Goal: Task Accomplishment & Management: Complete application form

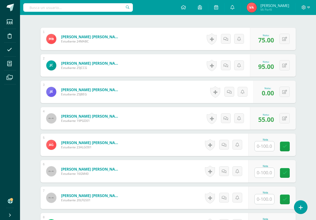
click at [261, 147] on input "text" at bounding box center [265, 147] width 20 height 10
type input "50"
click at [265, 173] on input "text" at bounding box center [265, 173] width 20 height 10
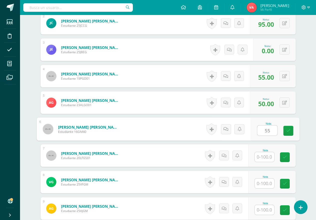
scroll to position [201, 0]
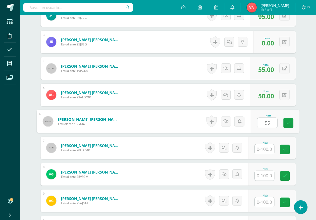
type input "55"
click at [267, 150] on input "text" at bounding box center [265, 150] width 20 height 10
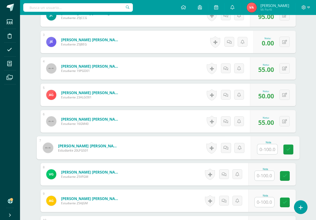
click at [267, 149] on input "text" at bounding box center [267, 150] width 20 height 10
click at [286, 148] on icon at bounding box center [288, 150] width 5 height 4
type input "0"
click at [266, 175] on input "text" at bounding box center [265, 176] width 20 height 10
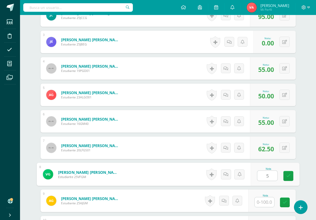
type input "50"
click at [287, 176] on icon at bounding box center [288, 176] width 5 height 4
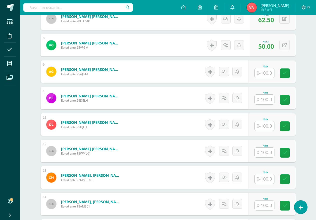
scroll to position [351, 0]
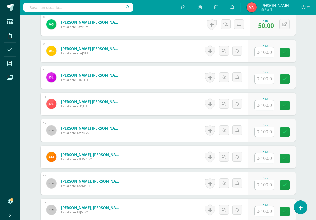
click at [263, 54] on input "text" at bounding box center [265, 53] width 20 height 10
click at [287, 53] on icon at bounding box center [288, 53] width 5 height 4
type input "0"
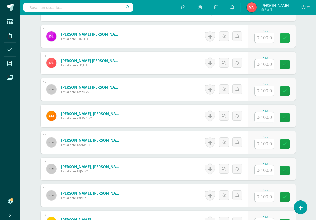
scroll to position [401, 0]
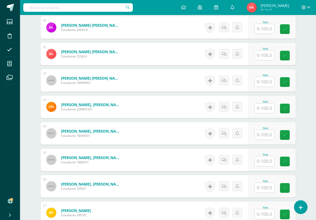
click at [266, 30] on input "text" at bounding box center [265, 29] width 20 height 10
click at [266, 30] on input "text" at bounding box center [267, 29] width 20 height 10
type input "75"
click at [291, 30] on link at bounding box center [288, 29] width 10 height 10
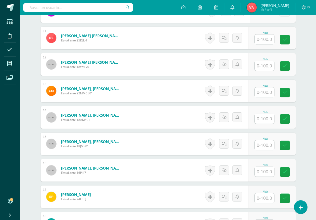
scroll to position [426, 0]
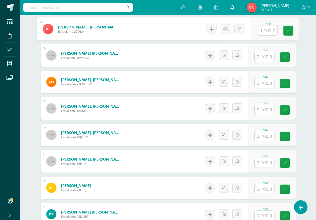
click at [264, 28] on input "text" at bounding box center [267, 31] width 20 height 10
type input "50"
click at [265, 57] on input "text" at bounding box center [265, 57] width 20 height 10
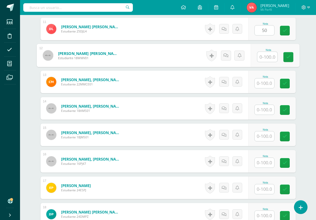
click at [265, 57] on input "text" at bounding box center [267, 57] width 20 height 10
click at [265, 60] on input "text" at bounding box center [267, 57] width 20 height 10
click at [288, 57] on icon at bounding box center [288, 57] width 5 height 4
type input "0"
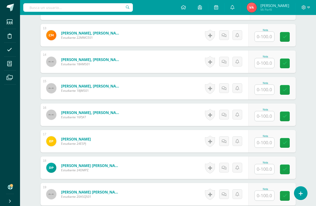
scroll to position [448, 0]
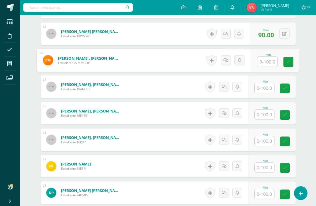
click at [266, 60] on input "text" at bounding box center [267, 62] width 20 height 10
type input "95"
click at [265, 88] on input "text" at bounding box center [265, 88] width 20 height 10
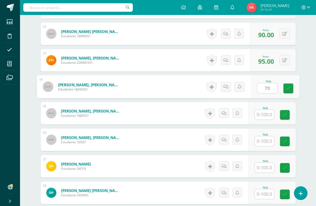
type input "70"
click at [266, 116] on input "text" at bounding box center [265, 115] width 20 height 10
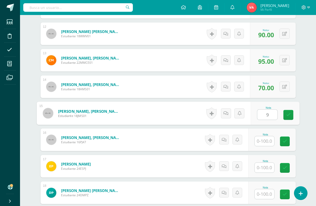
type input "90"
click at [286, 115] on icon at bounding box center [288, 115] width 5 height 4
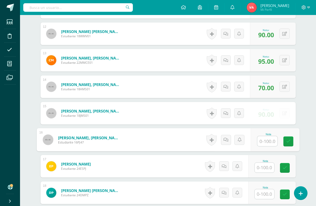
click at [266, 141] on input "text" at bounding box center [267, 141] width 20 height 10
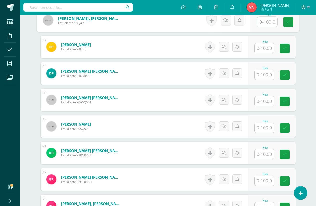
scroll to position [573, 0]
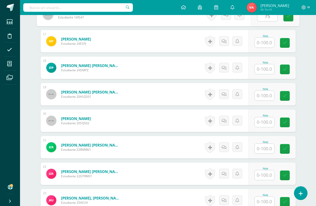
type input "75"
click at [268, 45] on input "text" at bounding box center [265, 43] width 20 height 10
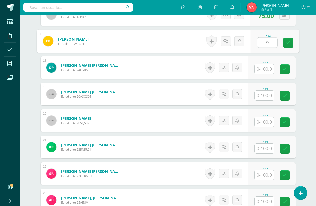
type input "95"
click at [289, 45] on icon at bounding box center [288, 43] width 5 height 4
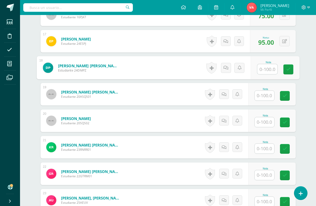
click at [263, 70] on input "text" at bounding box center [267, 69] width 20 height 10
type input "72.5"
click at [267, 96] on input "text" at bounding box center [265, 96] width 20 height 10
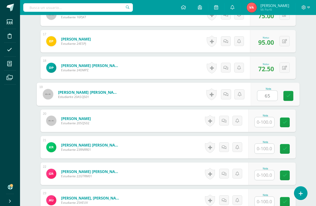
type input "65"
click at [267, 123] on input "text" at bounding box center [265, 122] width 20 height 10
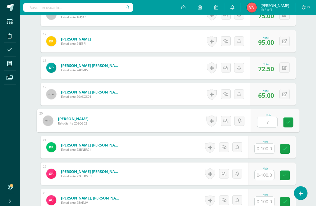
click at [269, 122] on input "7" at bounding box center [267, 122] width 20 height 10
click at [270, 122] on input "7" at bounding box center [267, 122] width 20 height 10
type input "70"
click at [290, 123] on icon at bounding box center [288, 122] width 5 height 4
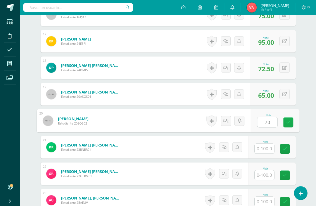
click at [290, 123] on icon at bounding box center [288, 122] width 5 height 4
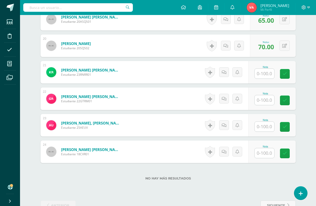
scroll to position [662, 0]
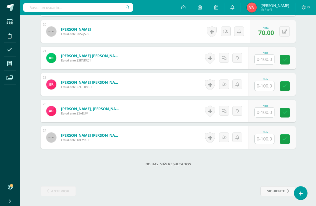
click at [261, 56] on input "text" at bounding box center [265, 60] width 20 height 10
type input "60"
click at [267, 83] on input "text" at bounding box center [265, 86] width 20 height 10
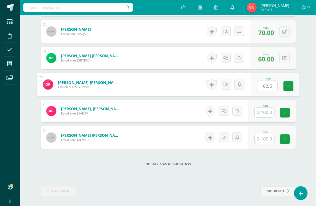
type input "62.5"
click at [266, 108] on input "text" at bounding box center [265, 113] width 20 height 10
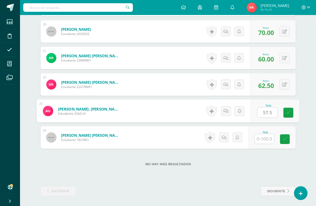
type input "57.5"
click at [266, 142] on input "text" at bounding box center [265, 139] width 20 height 10
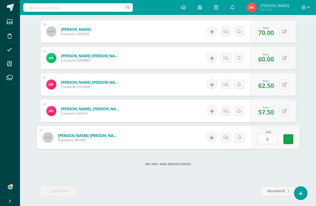
type input "60"
click at [290, 140] on icon at bounding box center [288, 139] width 5 height 4
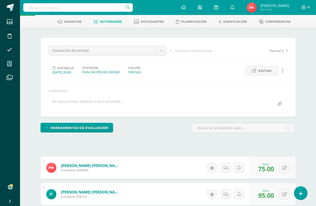
scroll to position [0, 0]
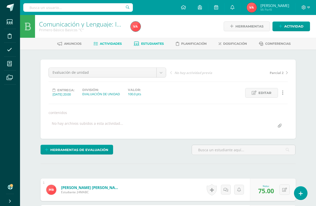
click at [151, 43] on span "Estudiantes" at bounding box center [152, 44] width 23 height 4
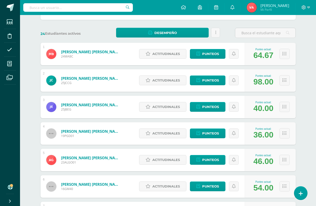
scroll to position [75, 0]
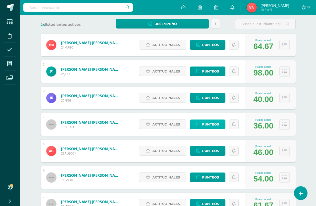
click at [213, 125] on span "Punteos" at bounding box center [210, 124] width 17 height 9
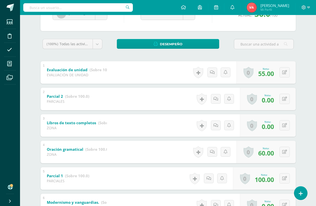
scroll to position [62, 0]
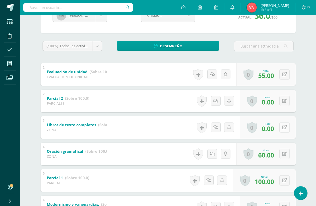
click at [283, 127] on icon at bounding box center [284, 127] width 5 height 4
type input "50"
click at [276, 131] on icon at bounding box center [274, 129] width 5 height 4
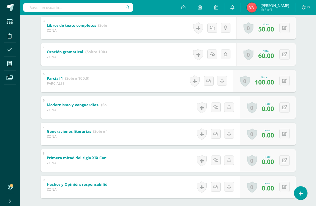
scroll to position [187, 0]
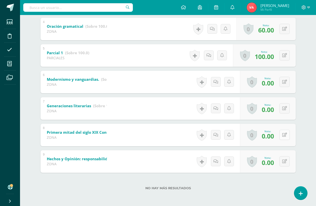
click at [284, 134] on button at bounding box center [284, 135] width 10 height 10
type input "60"
click at [276, 138] on icon at bounding box center [274, 137] width 5 height 4
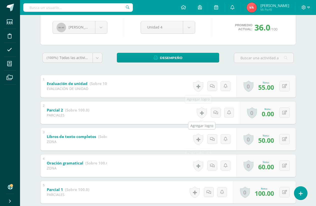
scroll to position [0, 0]
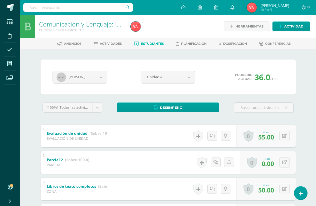
click at [151, 43] on span "Estudiantes" at bounding box center [152, 44] width 23 height 4
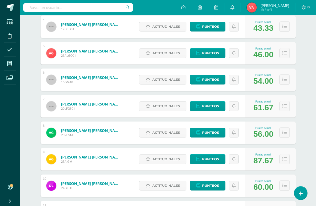
scroll to position [175, 0]
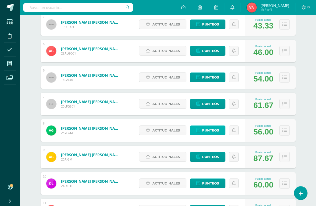
click at [211, 130] on span "Punteos" at bounding box center [210, 130] width 17 height 9
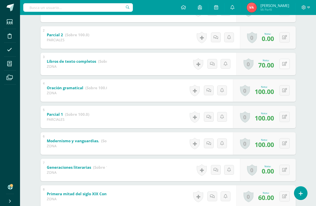
scroll to position [175, 0]
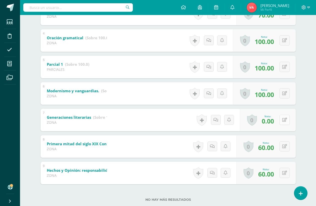
click at [285, 120] on icon at bounding box center [284, 120] width 5 height 4
type input "50"
click at [275, 121] on icon at bounding box center [274, 122] width 5 height 4
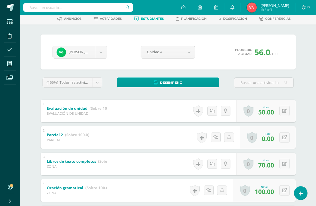
scroll to position [0, 0]
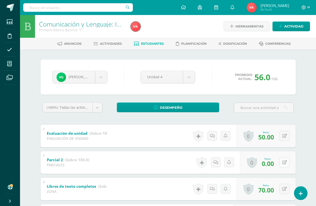
click at [284, 160] on icon at bounding box center [284, 162] width 5 height 4
type input "50"
click at [274, 164] on icon at bounding box center [274, 164] width 5 height 4
click at [155, 43] on span "Estudiantes" at bounding box center [152, 44] width 23 height 4
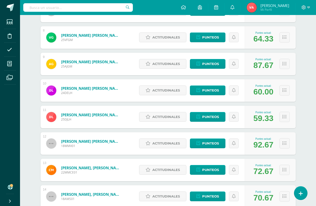
scroll to position [270, 0]
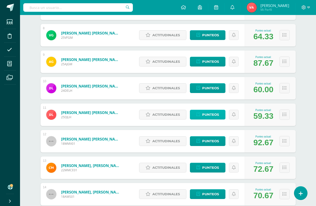
click at [211, 115] on span "Punteos" at bounding box center [210, 114] width 17 height 9
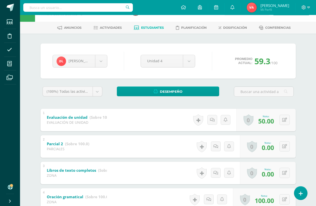
scroll to position [25, 0]
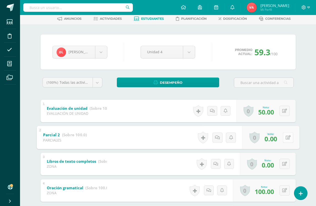
click at [285, 138] on icon at bounding box center [287, 137] width 5 height 4
type input "30"
click at [284, 164] on icon at bounding box center [284, 164] width 5 height 4
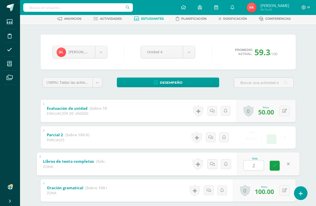
type input "20"
click at [275, 165] on icon at bounding box center [274, 166] width 5 height 4
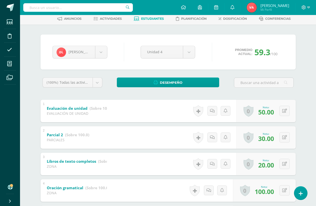
click at [155, 19] on span "Estudiantes" at bounding box center [152, 19] width 23 height 4
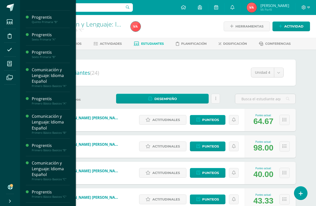
scroll to position [200, 0]
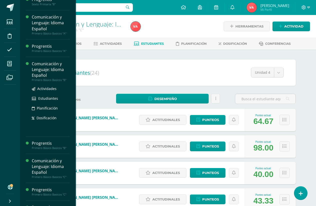
click at [47, 74] on div "Comunicación y Lenguaje: Idioma Español" at bounding box center [51, 69] width 38 height 17
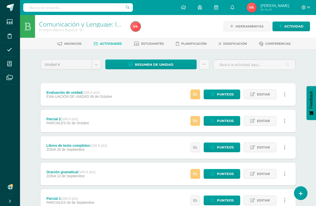
click at [282, 177] on link at bounding box center [285, 174] width 10 height 10
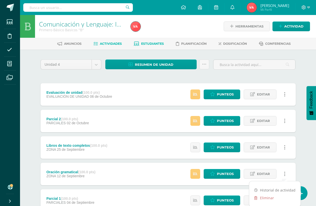
click at [153, 43] on span "Estudiantes" at bounding box center [152, 44] width 23 height 4
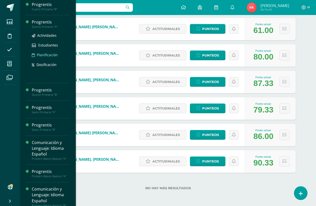
scroll to position [150, 0]
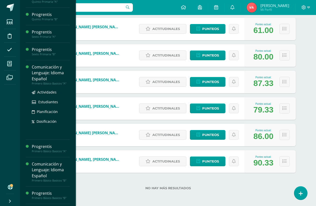
click at [51, 73] on div "Comunicación y Lenguaje: Idioma Español" at bounding box center [51, 72] width 38 height 17
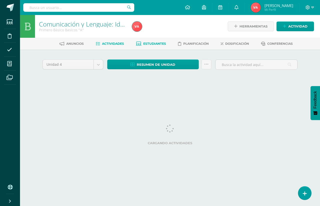
click at [154, 44] on span "Estudiantes" at bounding box center [154, 44] width 23 height 4
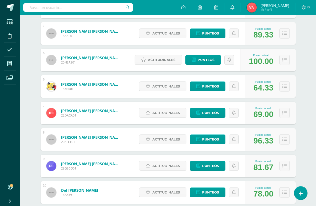
scroll to position [175, 0]
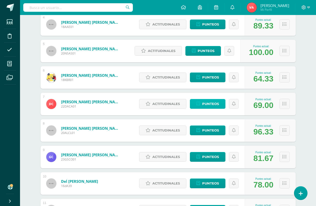
click at [211, 103] on span "Punteos" at bounding box center [210, 103] width 17 height 9
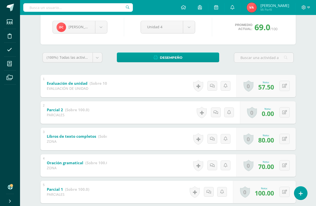
scroll to position [75, 0]
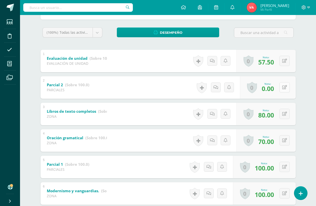
click at [284, 87] on icon at bounding box center [284, 87] width 5 height 4
type input "60"
click at [274, 94] on link at bounding box center [275, 89] width 10 height 10
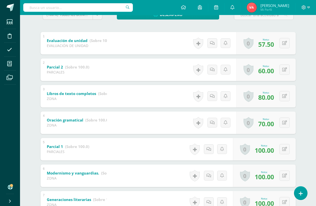
scroll to position [0, 0]
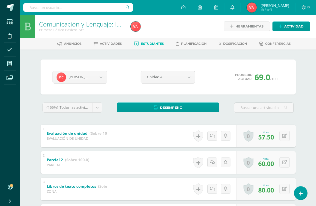
click at [155, 44] on span "Estudiantes" at bounding box center [152, 44] width 23 height 4
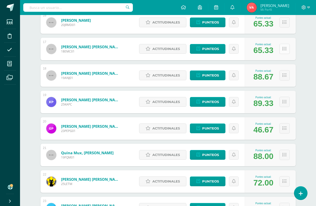
scroll to position [496, 0]
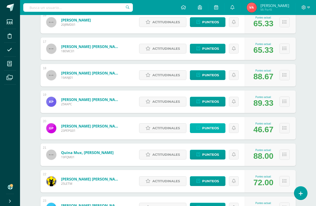
click at [212, 128] on span "Punteos" at bounding box center [210, 128] width 17 height 9
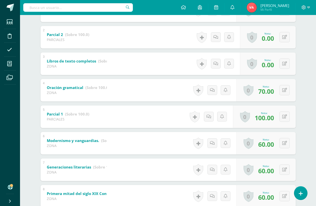
scroll to position [175, 0]
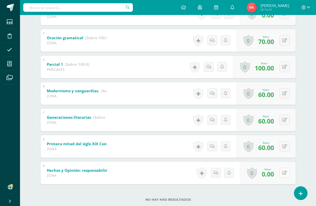
click at [284, 172] on icon at bounding box center [284, 173] width 5 height 4
type input "50"
click at [273, 174] on icon at bounding box center [274, 175] width 5 height 4
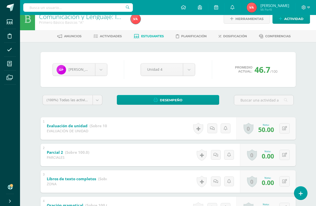
scroll to position [0, 0]
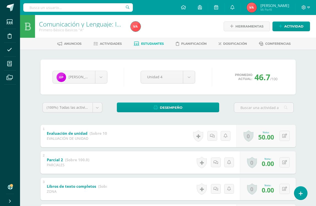
click at [152, 44] on span "Estudiantes" at bounding box center [152, 44] width 23 height 4
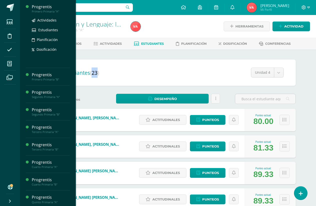
click at [47, 6] on div "Progrentis" at bounding box center [51, 7] width 38 height 6
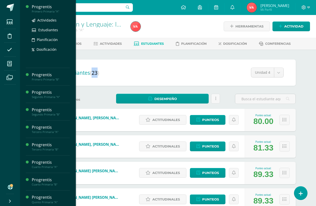
click at [47, 6] on div "Progrentis" at bounding box center [51, 7] width 38 height 6
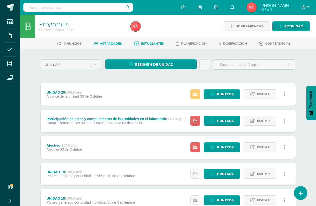
click at [150, 42] on span "Estudiantes" at bounding box center [152, 44] width 23 height 4
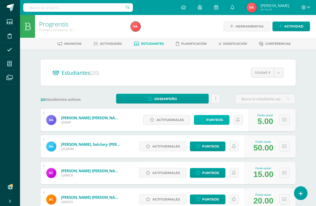
click at [214, 120] on span "Punteos" at bounding box center [214, 119] width 17 height 9
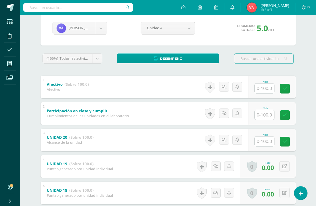
scroll to position [50, 0]
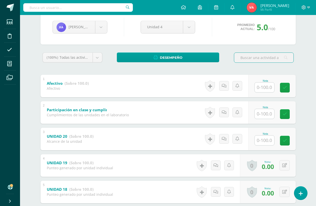
click at [264, 88] on input "text" at bounding box center [265, 88] width 20 height 10
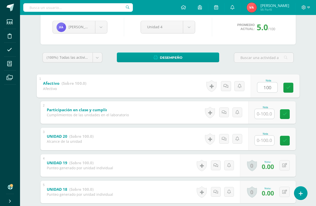
type input "100"
click at [263, 116] on input "text" at bounding box center [265, 114] width 20 height 10
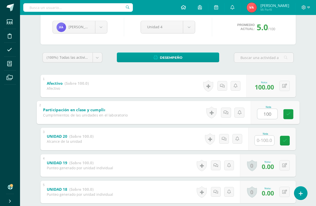
type input "100"
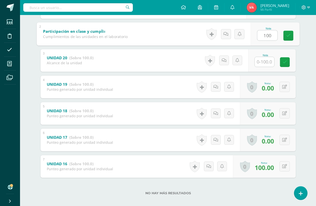
scroll to position [134, 0]
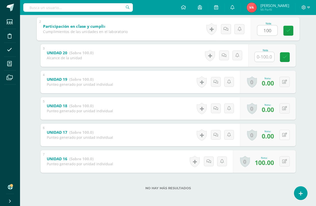
click at [285, 137] on icon at bounding box center [284, 135] width 5 height 4
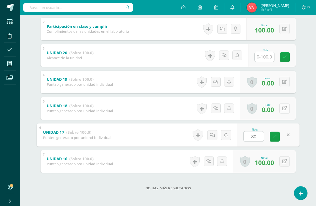
type input "80"
click at [284, 107] on icon at bounding box center [284, 108] width 5 height 4
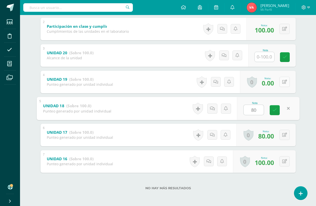
type input "80"
click at [284, 83] on icon at bounding box center [284, 82] width 5 height 4
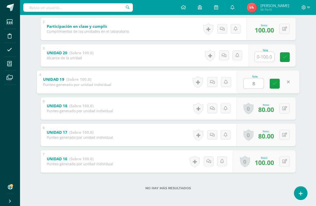
type input "80"
click at [276, 85] on icon at bounding box center [274, 84] width 5 height 4
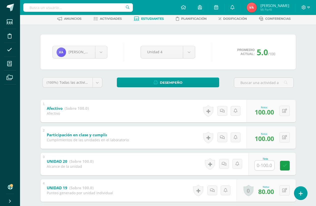
scroll to position [0, 0]
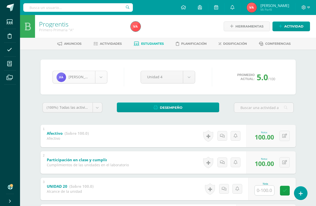
click at [99, 79] on body "Estudiantes Disciplina Asistencia Mis cursos Archivos Soporte Ayuda Reportar un…" at bounding box center [158, 170] width 316 height 340
click at [98, 78] on body "Estudiantes Disciplina Asistencia Mis cursos Archivos Soporte Ayuda Reportar un…" at bounding box center [158, 170] width 316 height 340
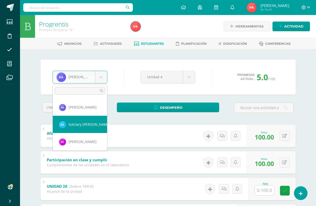
click at [81, 130] on link "Afectivo (Sobre 100.0)" at bounding box center [68, 134] width 42 height 8
select select "2722"
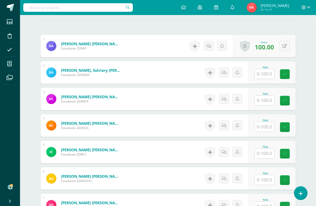
scroll to position [151, 0]
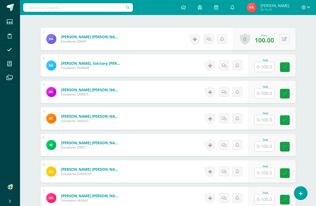
click at [264, 66] on input "text" at bounding box center [265, 67] width 20 height 10
type input "100"
click at [262, 92] on input "text" at bounding box center [265, 94] width 20 height 10
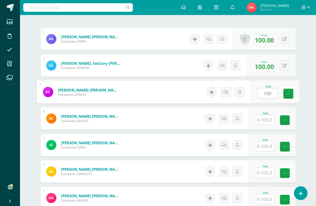
type input "100"
click at [266, 119] on input "text" at bounding box center [265, 120] width 20 height 10
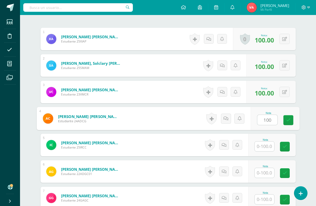
type input "100"
click at [267, 148] on input "text" at bounding box center [265, 147] width 20 height 10
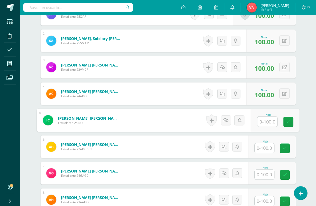
scroll to position [176, 0]
click at [269, 122] on input "text" at bounding box center [267, 122] width 20 height 10
type input "100"
click at [266, 146] on input "text" at bounding box center [265, 148] width 20 height 10
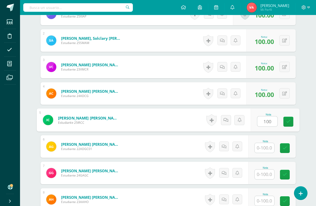
click at [266, 146] on input "text" at bounding box center [265, 148] width 20 height 10
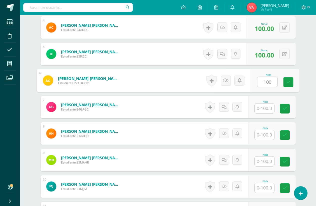
scroll to position [251, 0]
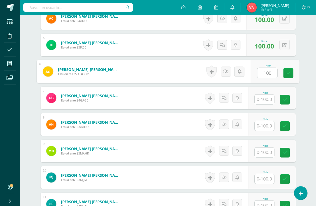
type input "100"
click at [262, 100] on input "text" at bounding box center [265, 100] width 20 height 10
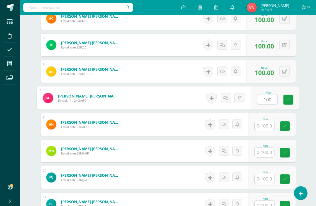
type input "100"
click at [264, 124] on input "text" at bounding box center [265, 126] width 20 height 10
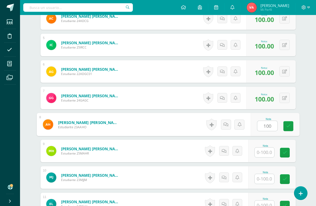
type input "100"
click at [264, 148] on input "text" at bounding box center [265, 153] width 20 height 10
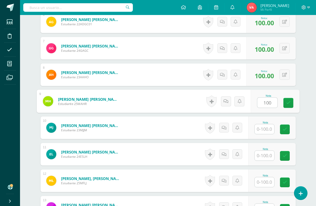
scroll to position [301, 0]
type input "100"
click at [265, 126] on input "text" at bounding box center [265, 129] width 20 height 10
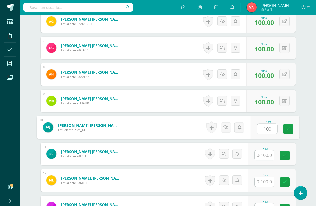
type input "100"
click at [264, 155] on input "text" at bounding box center [265, 156] width 20 height 10
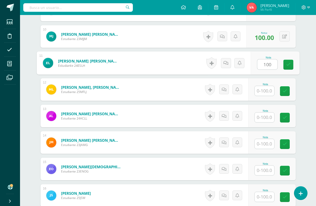
scroll to position [401, 0]
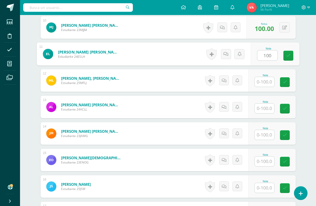
type input "100"
click at [264, 79] on input "text" at bounding box center [265, 82] width 20 height 10
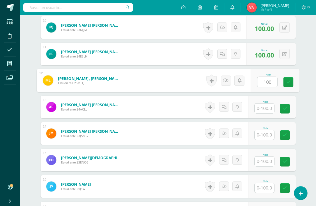
type input "100"
click at [266, 109] on input "text" at bounding box center [265, 109] width 20 height 10
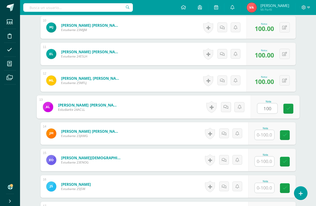
type input "100"
click at [265, 133] on input "text" at bounding box center [265, 135] width 20 height 10
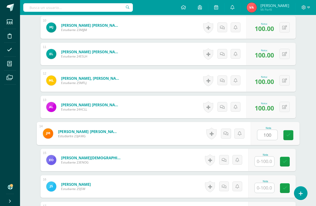
type input "100"
click at [265, 161] on input "text" at bounding box center [265, 162] width 20 height 10
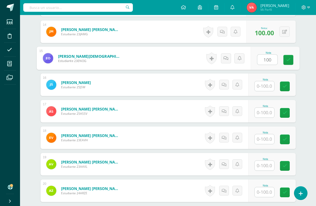
scroll to position [526, 0]
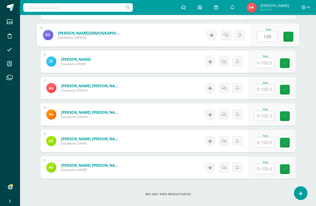
type input "100"
click at [266, 64] on input "text" at bounding box center [265, 63] width 20 height 10
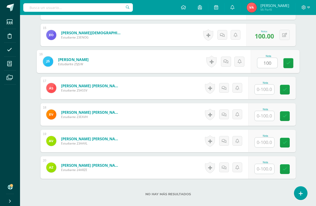
type input "100"
click at [261, 89] on input "text" at bounding box center [265, 90] width 20 height 10
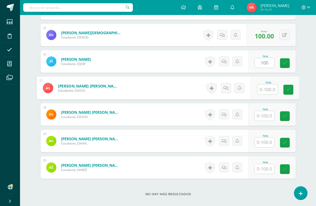
click at [261, 89] on input "text" at bounding box center [267, 90] width 20 height 10
type input "100"
click at [265, 115] on input "text" at bounding box center [265, 116] width 20 height 10
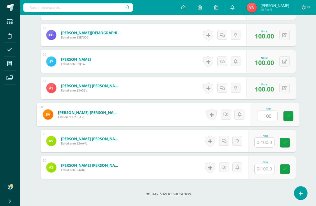
type input "100"
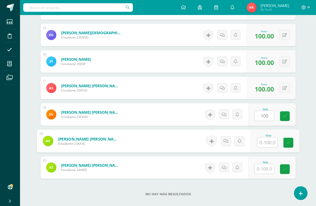
click at [263, 143] on input "text" at bounding box center [267, 143] width 20 height 10
type input "100"
click at [265, 171] on input "text" at bounding box center [265, 169] width 20 height 10
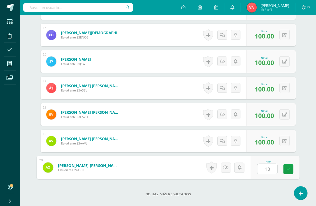
type input "100"
click at [285, 168] on link at bounding box center [288, 169] width 10 height 10
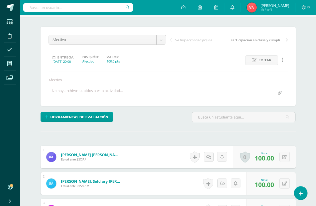
scroll to position [0, 0]
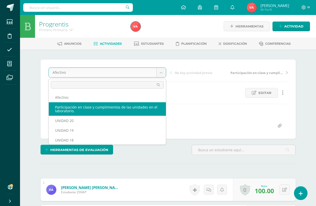
select select "/dashboard/teacher/grade-activity/192708/"
click at [145, 107] on div "Afectivo Afectivo Participación en clase y cumplimientos de las unidades en el …" at bounding box center [168, 99] width 239 height 63
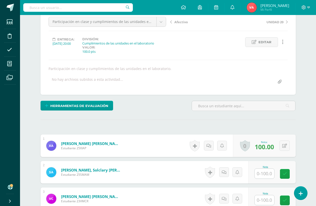
scroll to position [101, 0]
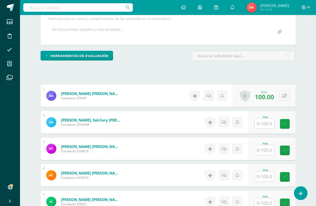
click at [264, 123] on input "text" at bounding box center [265, 124] width 20 height 10
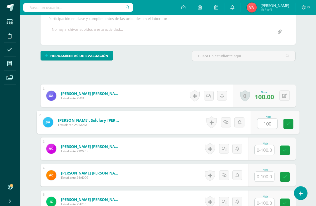
type input "100"
click at [264, 151] on input "text" at bounding box center [265, 150] width 20 height 10
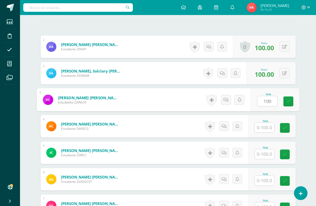
scroll to position [151, 0]
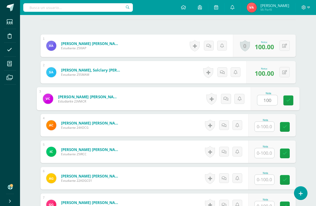
type input "100"
click at [269, 127] on input "text" at bounding box center [265, 127] width 20 height 10
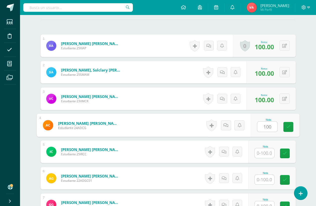
type input "100"
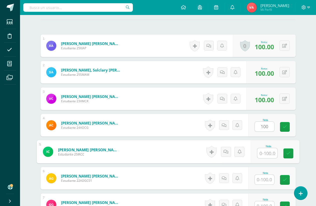
click at [265, 152] on input "text" at bounding box center [267, 153] width 20 height 10
type input "100"
click at [265, 179] on input "text" at bounding box center [265, 180] width 20 height 10
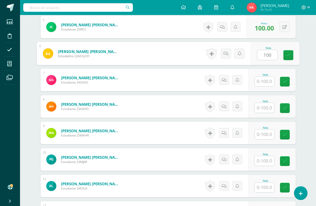
scroll to position [276, 0]
type input "100"
click at [272, 81] on input "text" at bounding box center [265, 81] width 20 height 10
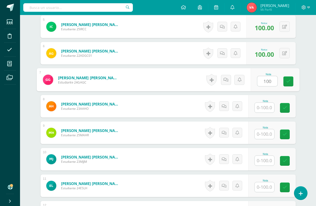
type input "100"
click at [269, 105] on input "text" at bounding box center [265, 108] width 20 height 10
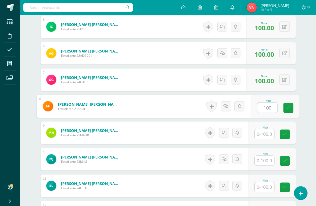
type input "100"
click at [264, 131] on input "text" at bounding box center [265, 134] width 20 height 10
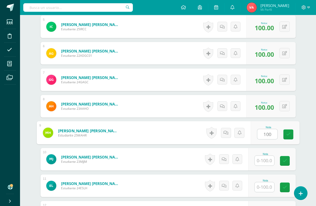
type input "100"
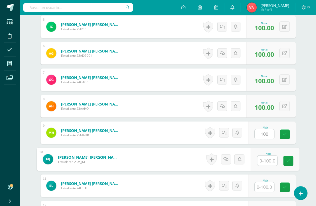
click at [263, 160] on input "text" at bounding box center [267, 161] width 20 height 10
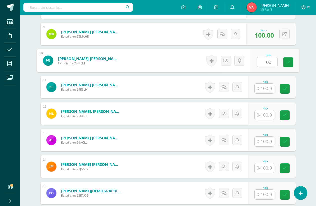
scroll to position [376, 0]
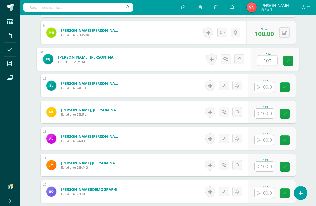
type input "100"
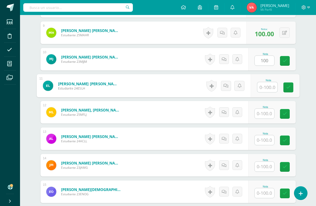
click at [266, 90] on input "text" at bounding box center [267, 87] width 20 height 10
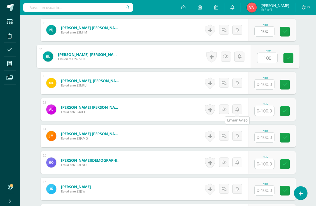
scroll to position [426, 0]
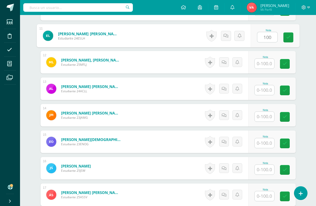
type input "100"
click at [270, 64] on input "text" at bounding box center [265, 64] width 20 height 10
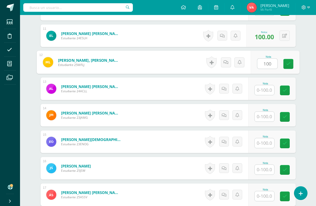
type input "100"
click at [266, 88] on input "text" at bounding box center [265, 90] width 20 height 10
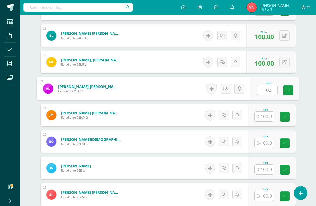
type input "100"
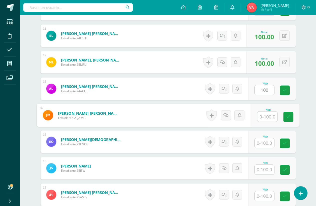
click at [262, 114] on input "text" at bounding box center [267, 117] width 20 height 10
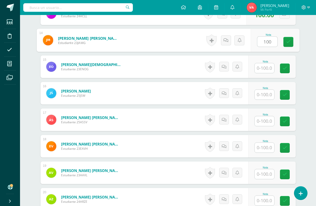
scroll to position [526, 0]
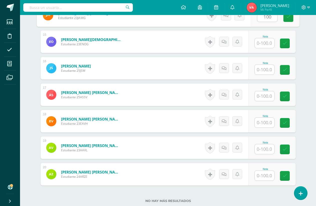
type input "100"
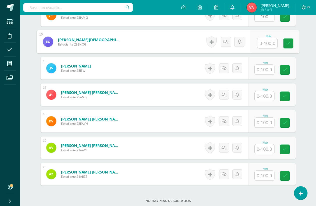
click at [268, 44] on input "text" at bounding box center [267, 43] width 20 height 10
type input "100"
click at [266, 69] on input "text" at bounding box center [265, 70] width 20 height 10
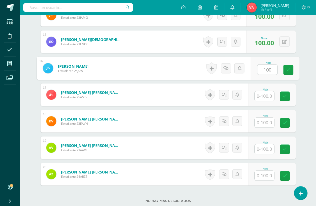
type input "100"
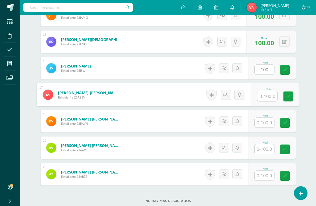
click at [262, 95] on input "text" at bounding box center [267, 96] width 20 height 10
type input "100"
click at [262, 122] on input "text" at bounding box center [265, 123] width 20 height 10
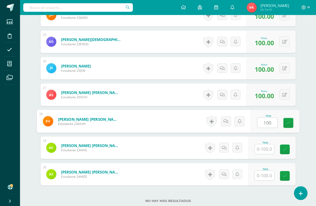
type input "100"
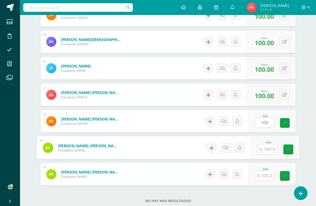
click at [266, 152] on input "text" at bounding box center [267, 149] width 20 height 10
type input "100"
click at [266, 175] on input "text" at bounding box center [265, 176] width 20 height 10
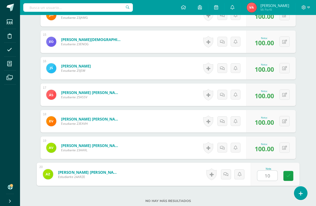
type input "100"
click at [287, 175] on icon at bounding box center [288, 176] width 5 height 4
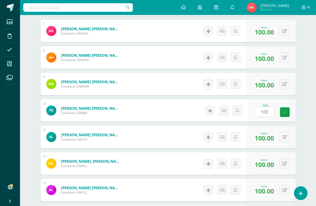
scroll to position [326, 0]
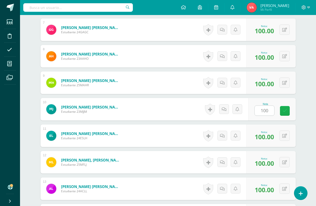
click at [281, 114] on link at bounding box center [285, 111] width 10 height 10
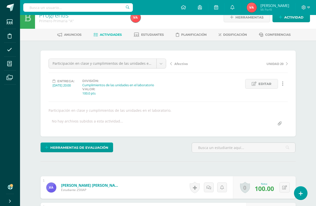
scroll to position [0, 0]
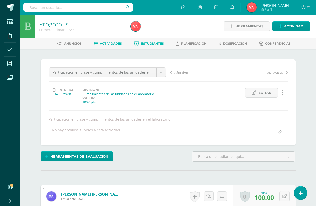
click at [153, 44] on span "Estudiantes" at bounding box center [152, 44] width 23 height 4
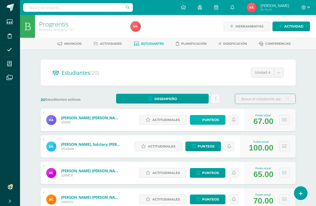
click at [214, 121] on span "Punteos" at bounding box center [210, 119] width 17 height 9
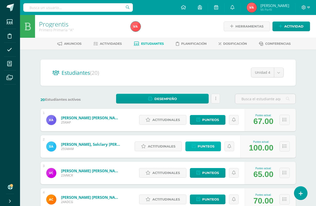
click at [209, 144] on span "Punteos" at bounding box center [206, 146] width 17 height 9
click at [207, 146] on span "Punteos" at bounding box center [206, 146] width 17 height 9
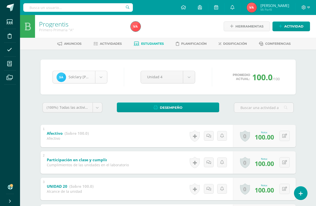
click at [99, 78] on body "Estudiantes Disciplina Asistencia Mis cursos Archivos Soporte Ayuda Reportar un…" at bounding box center [158, 170] width 316 height 340
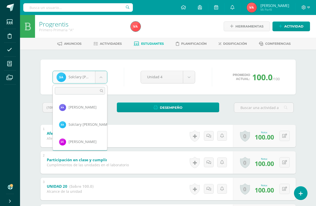
scroll to position [17, 0]
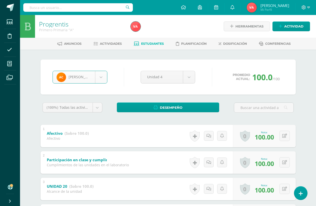
click at [103, 77] on body "Estudiantes Disciplina Asistencia Mis cursos Archivos Soporte Ayuda Reportar un…" at bounding box center [158, 170] width 316 height 340
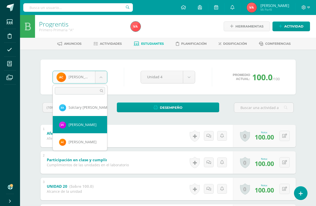
select select "2236"
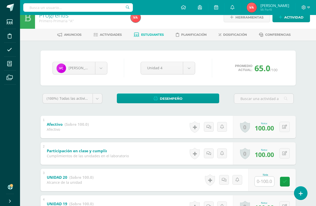
scroll to position [25, 0]
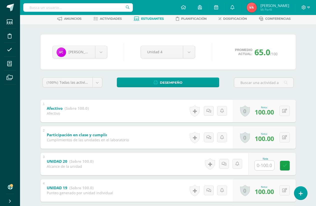
click at [259, 168] on input "text" at bounding box center [265, 166] width 20 height 10
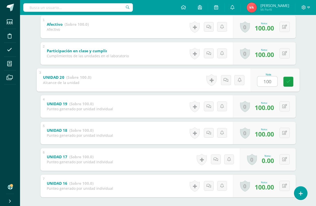
scroll to position [134, 0]
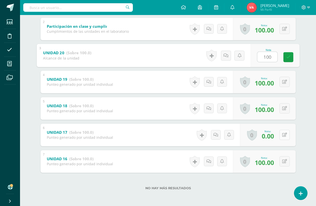
type input "100"
click at [283, 134] on icon at bounding box center [284, 135] width 5 height 4
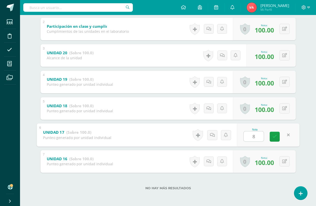
type input "80"
click at [274, 138] on icon at bounding box center [274, 137] width 5 height 4
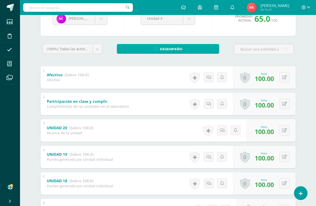
scroll to position [0, 0]
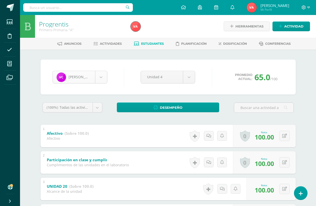
click at [97, 79] on body "Estudiantes Disciplina Asistencia Mis cursos Archivos Soporte Ayuda Reportar un…" at bounding box center [158, 170] width 316 height 340
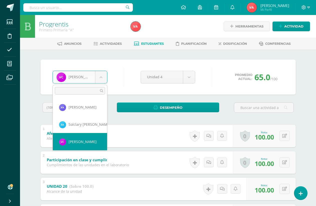
scroll to position [25, 0]
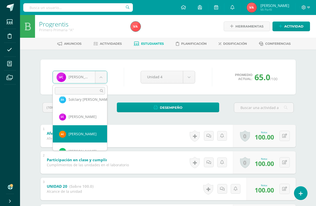
click at [87, 134] on strong "(Sobre 100.0)" at bounding box center [77, 133] width 24 height 5
select select "2672"
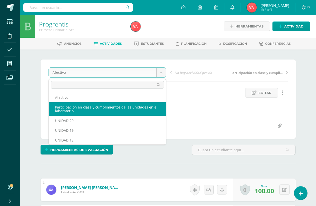
select select "/dashboard/teacher/grade-activity/192708/"
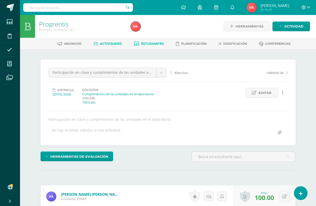
click at [151, 44] on span "Estudiantes" at bounding box center [152, 44] width 23 height 4
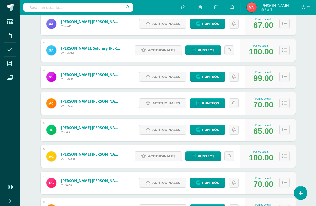
scroll to position [100, 0]
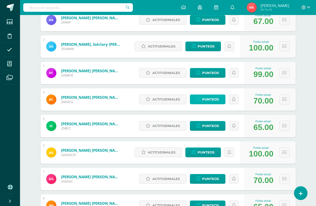
click at [215, 98] on span "Punteos" at bounding box center [210, 99] width 17 height 9
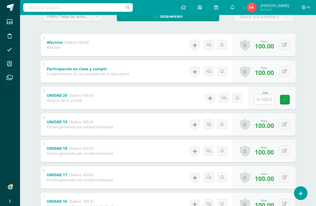
scroll to position [100, 0]
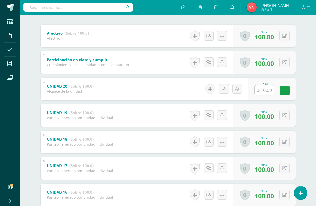
click at [262, 92] on input "text" at bounding box center [265, 91] width 20 height 10
type input "100"
click at [287, 90] on icon at bounding box center [288, 91] width 5 height 4
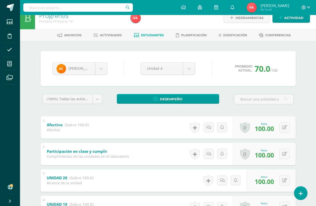
scroll to position [0, 0]
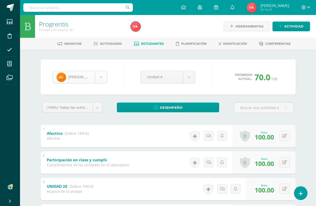
click at [102, 80] on body "Estudiantes Disciplina Asistencia Mis cursos Archivos Soporte Ayuda Reportar un…" at bounding box center [158, 170] width 316 height 340
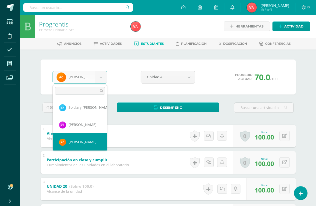
scroll to position [42, 0]
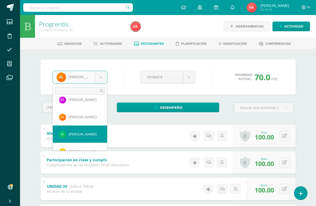
select select "2723"
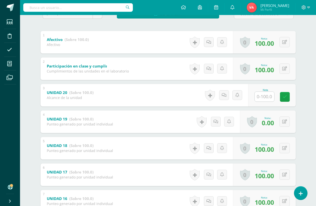
scroll to position [100, 0]
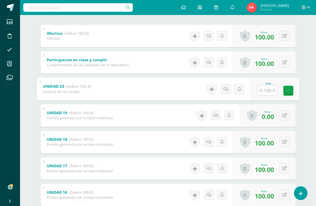
click at [262, 89] on input "text" at bounding box center [267, 90] width 20 height 10
type input "100"
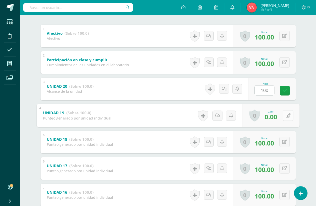
click at [283, 116] on button at bounding box center [288, 115] width 11 height 11
type input "80"
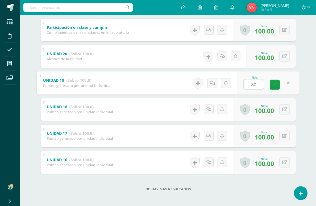
scroll to position [134, 0]
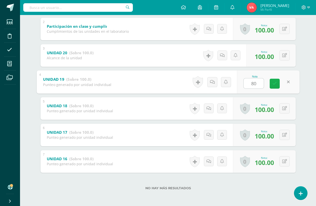
click at [274, 84] on icon at bounding box center [274, 84] width 5 height 4
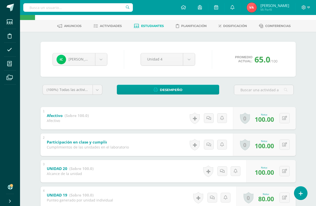
scroll to position [0, 0]
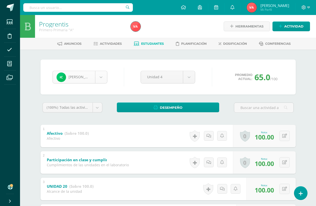
click at [101, 76] on body "Estudiantes Disciplina Asistencia Mis cursos Archivos Soporte Ayuda Reportar un…" at bounding box center [158, 170] width 316 height 340
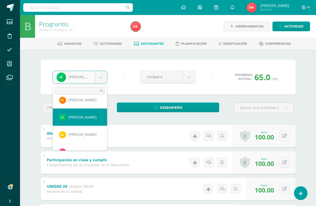
scroll to position [59, 0]
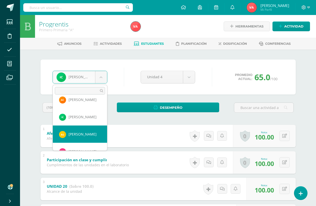
select select "2001"
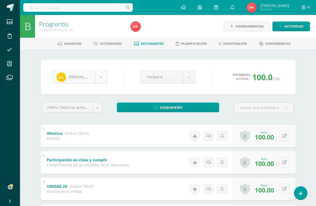
click at [101, 76] on body "Estudiantes Disciplina Asistencia Mis cursos Archivos Soporte Ayuda Reportar un…" at bounding box center [158, 170] width 316 height 340
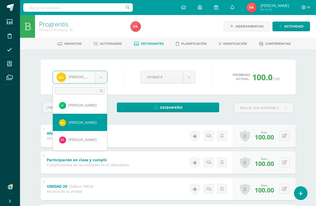
scroll to position [77, 0]
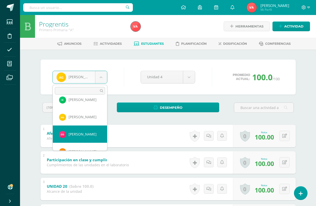
select select "2673"
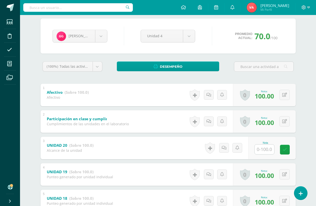
scroll to position [50, 0]
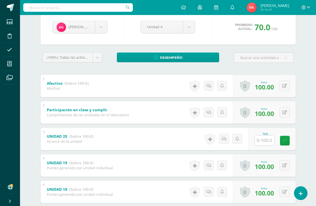
click at [266, 141] on input "text" at bounding box center [265, 141] width 20 height 10
type input "100"
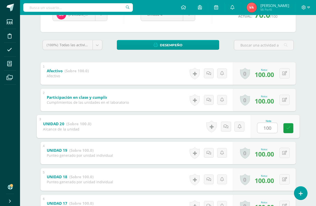
scroll to position [75, 0]
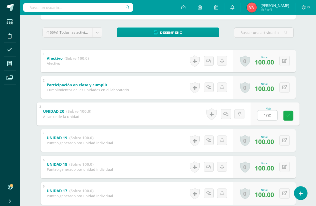
click at [288, 117] on icon at bounding box center [288, 116] width 5 height 4
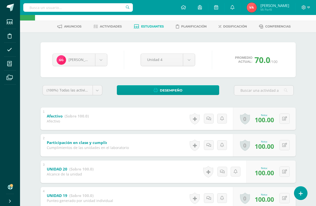
scroll to position [0, 0]
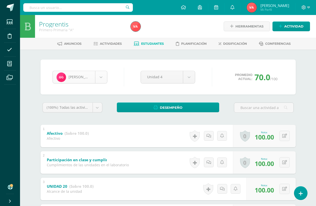
click at [102, 77] on body "Estudiantes Disciplina Asistencia Mis cursos Archivos Soporte Ayuda Reportar un…" at bounding box center [158, 170] width 316 height 340
click at [101, 79] on body "Estudiantes Disciplina Asistencia Mis cursos Archivos Soporte Ayuda Reportar un…" at bounding box center [158, 170] width 316 height 340
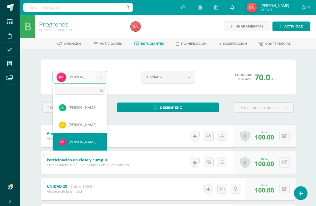
scroll to position [94, 0]
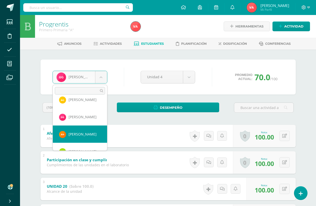
select select "2210"
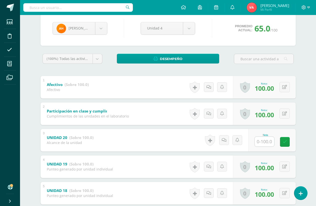
scroll to position [50, 0]
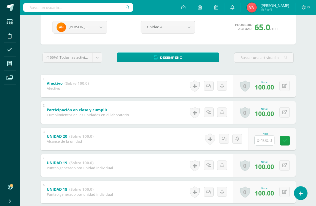
click at [263, 141] on input "text" at bounding box center [265, 141] width 20 height 10
type input "100"
click at [287, 140] on icon at bounding box center [288, 141] width 5 height 4
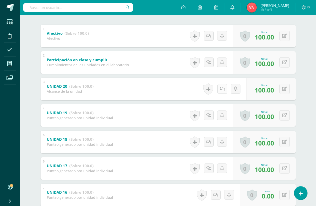
scroll to position [134, 0]
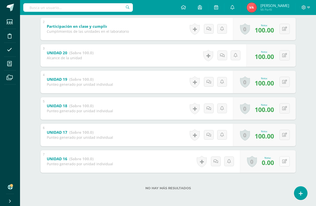
click at [284, 160] on icon at bounding box center [284, 161] width 5 height 4
click at [284, 160] on button at bounding box center [284, 161] width 10 height 10
type input "80"
click at [275, 164] on icon at bounding box center [274, 163] width 5 height 4
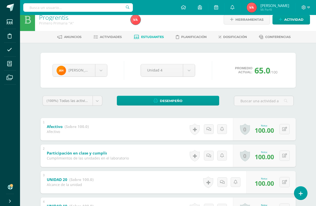
scroll to position [0, 0]
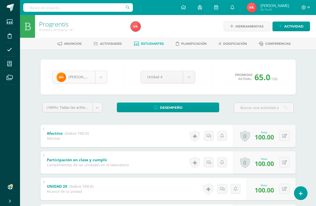
click at [103, 78] on body "Estudiantes Disciplina Asistencia Mis cursos Archivos Soporte Ayuda Reportar un…" at bounding box center [158, 170] width 316 height 340
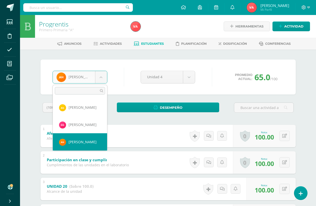
scroll to position [111, 0]
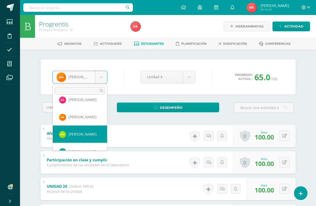
select select "2724"
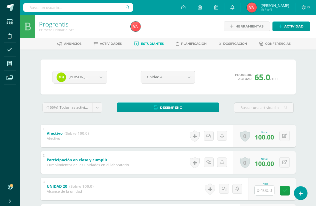
scroll to position [75, 0]
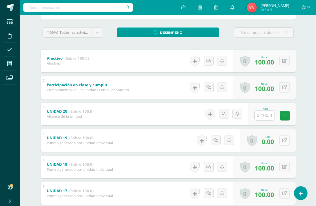
click at [286, 138] on button at bounding box center [284, 140] width 10 height 10
type input "80"
click at [274, 145] on link at bounding box center [275, 142] width 10 height 10
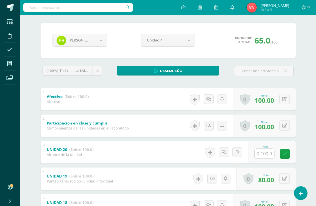
scroll to position [34, 0]
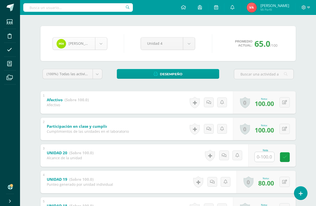
click at [99, 45] on body "Estudiantes Disciplina Asistencia Mis cursos Archivos Soporte Ayuda Reportar un…" at bounding box center [158, 136] width 316 height 340
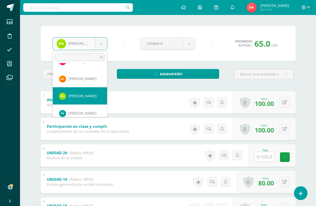
scroll to position [128, 0]
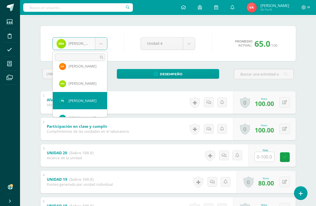
select select "2230"
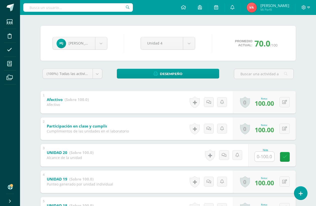
scroll to position [34, 0]
click at [102, 42] on body "Estudiantes Disciplina Asistencia Mis cursos Archivos Soporte Ayuda Reportar un…" at bounding box center [158, 136] width 316 height 340
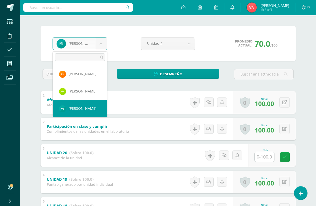
scroll to position [146, 0]
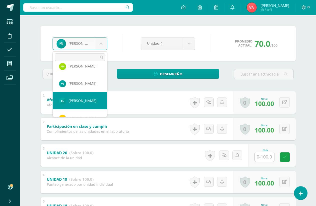
select select "2675"
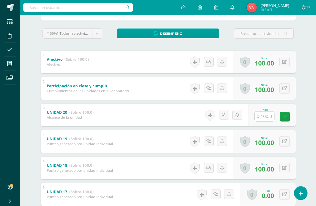
scroll to position [75, 0]
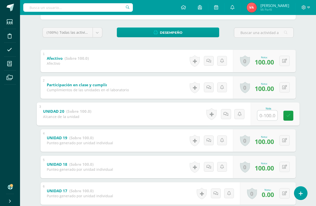
click at [262, 118] on input "text" at bounding box center [267, 115] width 20 height 10
type input "100"
click at [290, 116] on link at bounding box center [288, 116] width 10 height 10
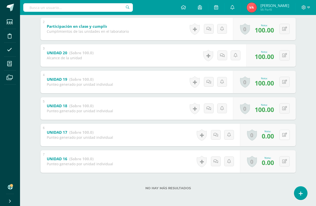
click at [283, 133] on icon at bounding box center [284, 135] width 5 height 4
type input "80"
click at [282, 163] on icon at bounding box center [284, 161] width 5 height 4
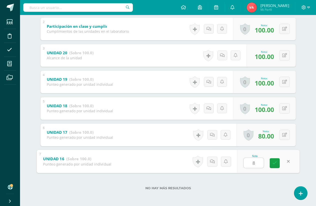
type input "80"
click at [275, 163] on icon at bounding box center [274, 163] width 5 height 4
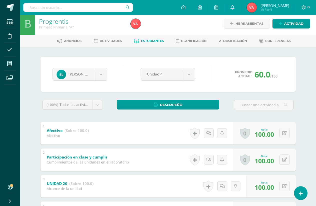
scroll to position [0, 0]
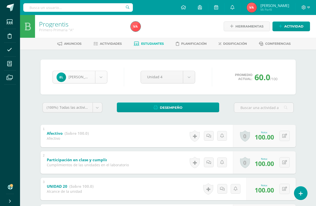
click at [103, 76] on body "Estudiantes Disciplina Asistencia Mis cursos Archivos Soporte Ayuda Reportar un…" at bounding box center [158, 170] width 316 height 340
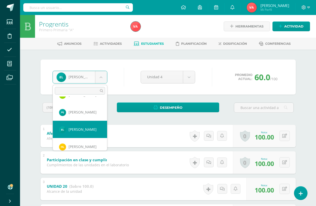
scroll to position [163, 0]
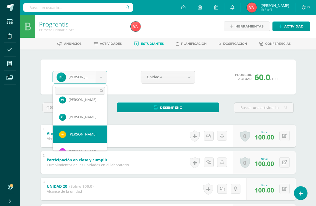
select select "2725"
click at [80, 135] on strong "(Sobre 100.0)" at bounding box center [77, 133] width 24 height 5
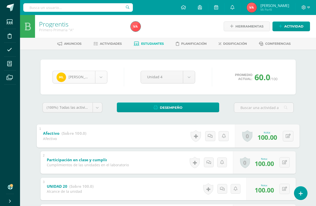
click at [102, 79] on body "Estudiantes Disciplina Asistencia Mis cursos Archivos Soporte Ayuda Reportar un…" at bounding box center [158, 170] width 316 height 340
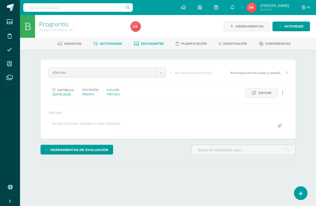
click at [145, 43] on span "Estudiantes" at bounding box center [152, 44] width 23 height 4
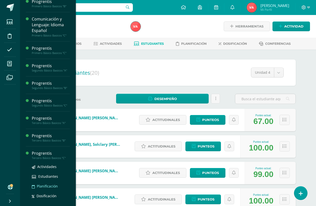
scroll to position [300, 0]
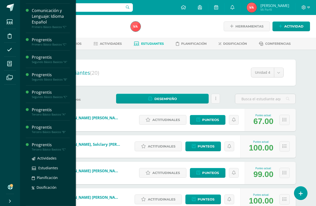
click at [54, 148] on div "Tercero Básico Basicos "C"" at bounding box center [51, 150] width 38 height 4
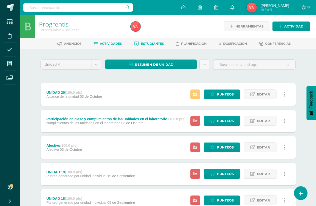
click at [155, 43] on span "Estudiantes" at bounding box center [152, 44] width 23 height 4
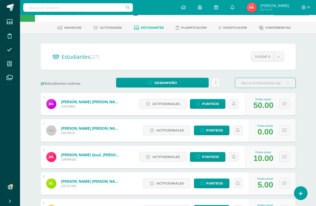
scroll to position [25, 0]
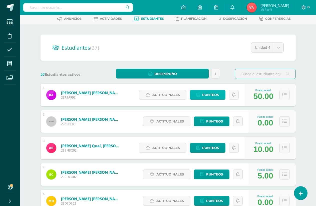
click at [210, 94] on span "Punteos" at bounding box center [210, 94] width 17 height 9
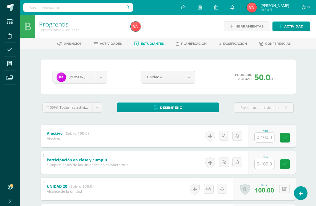
click at [266, 137] on input "text" at bounding box center [265, 138] width 20 height 10
type input "100"
click at [267, 166] on input "text" at bounding box center [265, 164] width 20 height 10
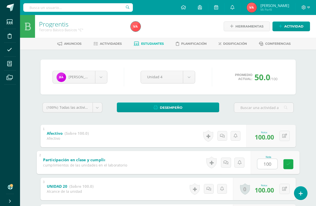
click at [289, 163] on icon at bounding box center [288, 164] width 5 height 4
type input "0"
click at [104, 76] on body "Estudiantes Disciplina Asistencia Mis cursos Archivos Soporte Ayuda Reportar un…" at bounding box center [158, 170] width 316 height 340
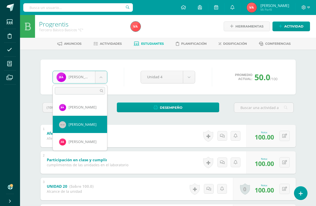
select select "1721"
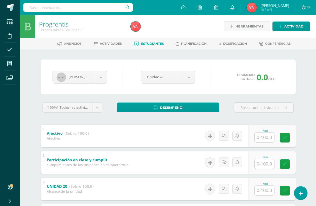
scroll to position [75, 0]
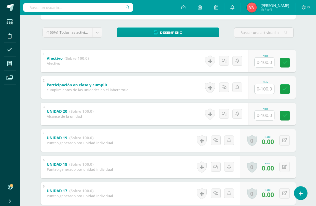
click at [262, 65] on input "text" at bounding box center [265, 63] width 20 height 10
click at [262, 65] on input "text" at bounding box center [267, 62] width 20 height 10
type input "0"
click at [264, 90] on input "text" at bounding box center [267, 89] width 20 height 10
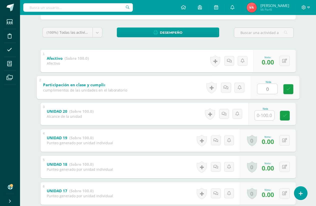
type input "0"
click at [264, 118] on input "text" at bounding box center [265, 116] width 20 height 10
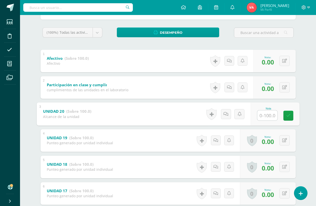
type input "0"
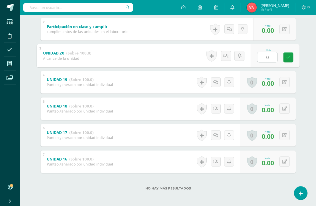
scroll to position [134, 0]
click at [287, 60] on link at bounding box center [288, 57] width 10 height 10
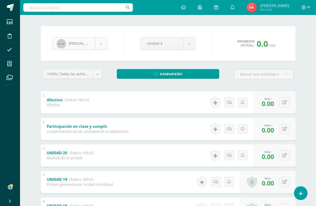
click at [102, 44] on body "Estudiantes Disciplina Asistencia Mis cursos Archivos Soporte Ayuda Reportar un…" at bounding box center [158, 136] width 316 height 340
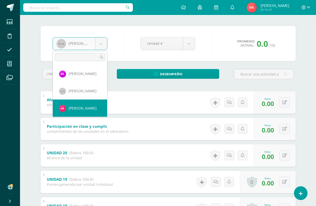
select select "2365"
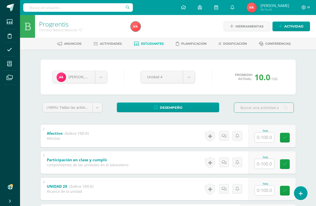
click at [264, 138] on input "text" at bounding box center [265, 138] width 20 height 10
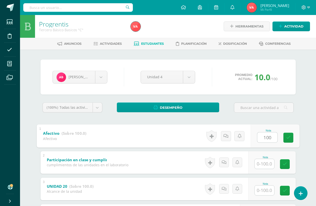
type input "100"
click at [264, 166] on input "text" at bounding box center [265, 164] width 20 height 10
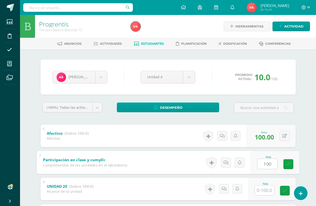
type input "100"
click at [263, 191] on input "text" at bounding box center [265, 191] width 20 height 10
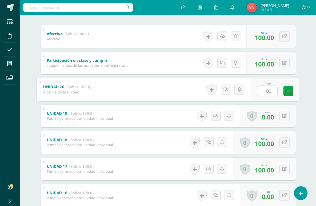
scroll to position [125, 0]
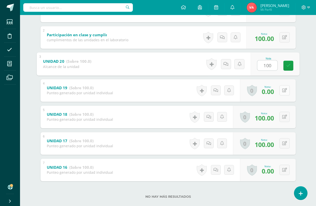
type input "100"
click at [282, 92] on icon at bounding box center [284, 90] width 5 height 4
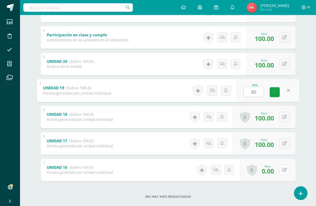
type input "80"
click at [286, 172] on icon at bounding box center [284, 170] width 5 height 4
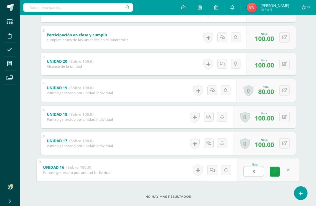
type input "80"
click at [275, 172] on icon at bounding box center [274, 172] width 5 height 4
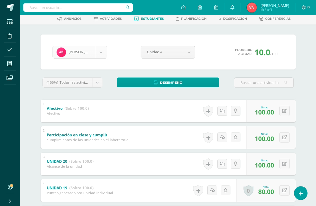
click at [100, 52] on body "Estudiantes Disciplina Asistencia Mis cursos Archivos Soporte Ayuda Reportar un…" at bounding box center [158, 145] width 316 height 340
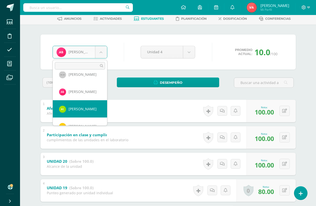
click at [74, 111] on link "Afectivo (Sobre 100.0)" at bounding box center [68, 109] width 42 height 8
select select "2366"
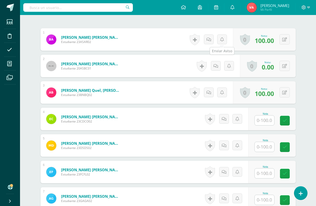
scroll to position [2, 0]
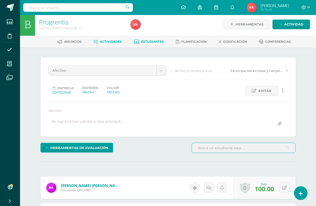
click at [151, 40] on span "Estudiantes" at bounding box center [152, 42] width 23 height 4
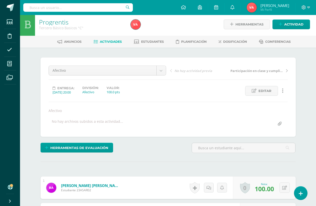
scroll to position [2, 0]
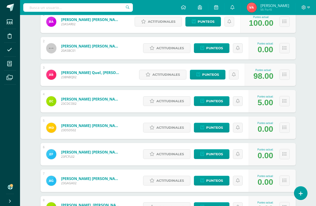
scroll to position [100, 0]
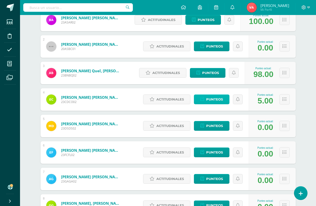
click at [209, 98] on span "Punteos" at bounding box center [214, 99] width 17 height 9
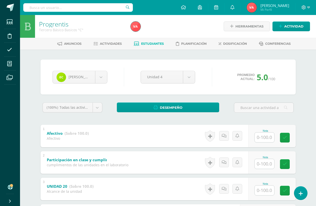
click at [262, 137] on input "text" at bounding box center [265, 138] width 20 height 10
type input "0"
click at [267, 162] on input "text" at bounding box center [265, 164] width 20 height 10
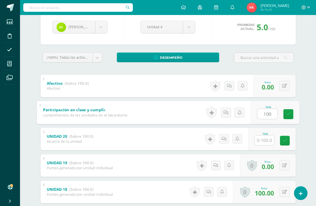
scroll to position [75, 0]
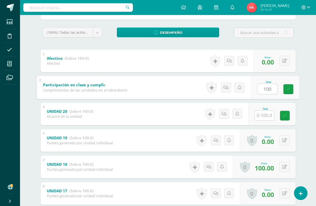
type input "100"
click at [266, 115] on input "text" at bounding box center [265, 116] width 20 height 10
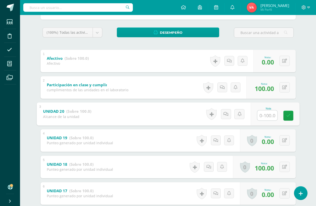
type input "0"
click at [287, 115] on icon at bounding box center [288, 116] width 5 height 4
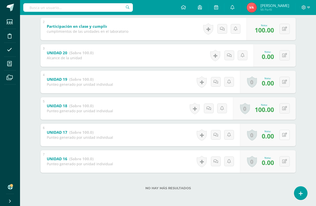
click at [282, 135] on icon at bounding box center [284, 135] width 5 height 4
type input "80"
click at [283, 160] on icon at bounding box center [284, 161] width 5 height 4
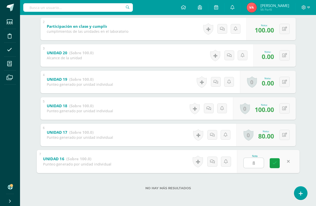
type input "80"
click at [271, 162] on link at bounding box center [275, 163] width 10 height 10
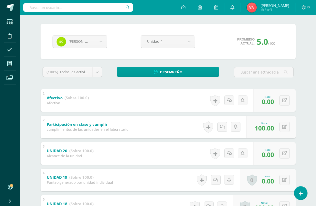
scroll to position [34, 0]
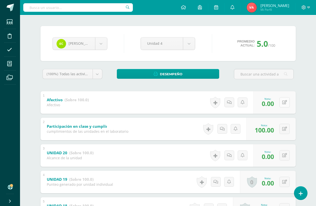
click at [284, 102] on icon at bounding box center [284, 102] width 5 height 4
type input "10"
click at [273, 104] on icon at bounding box center [274, 104] width 5 height 4
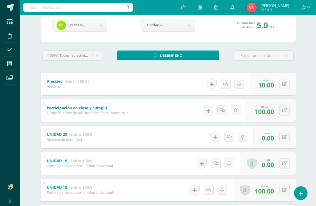
scroll to position [9, 0]
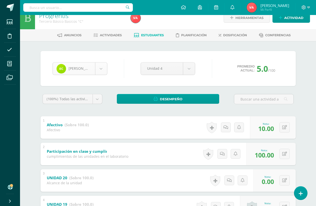
click at [103, 66] on body "Estudiantes Disciplina Asistencia Mis cursos Archivos Soporte Ayuda Reportar un…" at bounding box center [158, 161] width 316 height 340
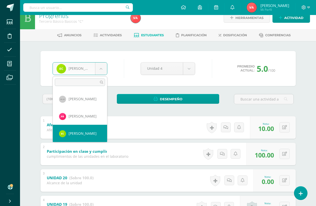
scroll to position [42, 0]
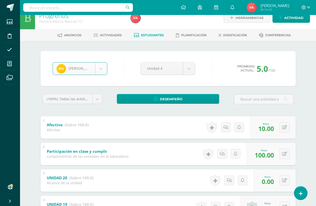
select select "2368"
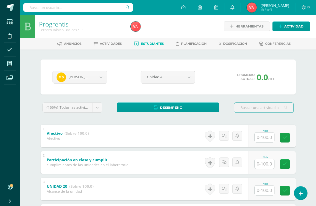
click at [264, 137] on input "text" at bounding box center [265, 138] width 20 height 10
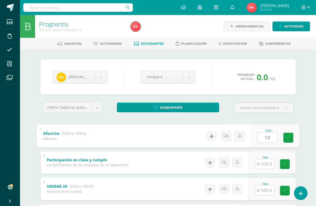
click at [266, 166] on input "text" at bounding box center [265, 164] width 20 height 10
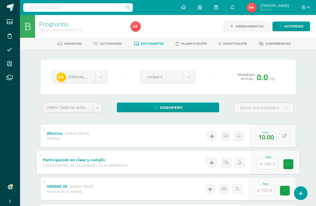
click at [283, 136] on icon at bounding box center [284, 136] width 5 height 4
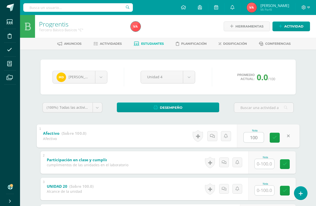
type input "100"
click at [265, 164] on input "text" at bounding box center [265, 164] width 20 height 10
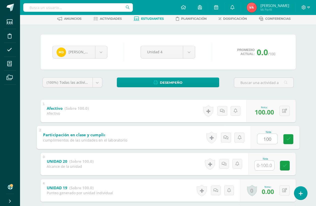
scroll to position [50, 0]
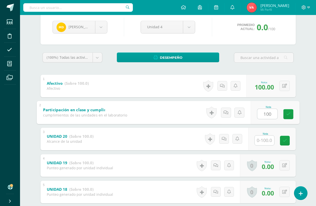
type input "100"
click at [267, 141] on input "text" at bounding box center [265, 141] width 20 height 10
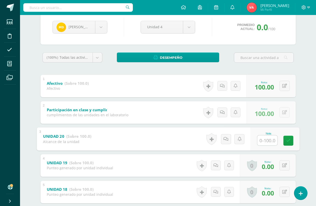
type input "0"
click at [290, 140] on icon at bounding box center [288, 141] width 5 height 4
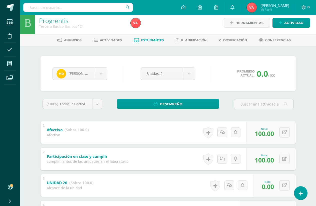
scroll to position [0, 0]
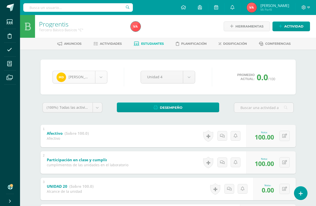
click at [100, 79] on body "Estudiantes Disciplina Asistencia Mis cursos Archivos Soporte Ayuda Reportar un…" at bounding box center [158, 170] width 316 height 340
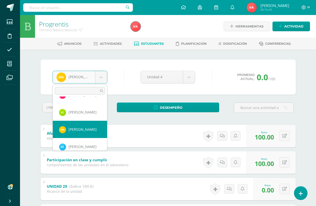
scroll to position [59, 0]
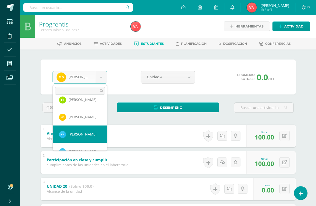
select select "2372"
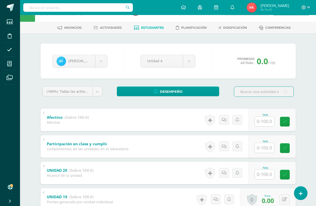
scroll to position [25, 0]
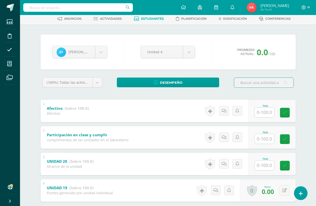
click at [265, 112] on input "text" at bounding box center [265, 113] width 20 height 10
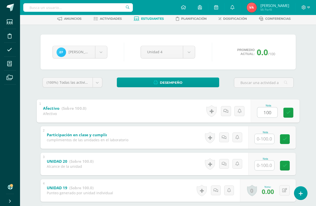
type input "100"
click at [266, 135] on input "text" at bounding box center [265, 139] width 20 height 10
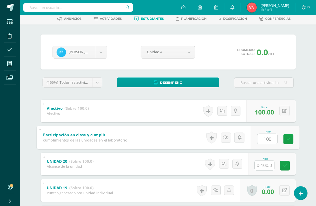
type input "100"
click at [265, 165] on input "text" at bounding box center [265, 166] width 20 height 10
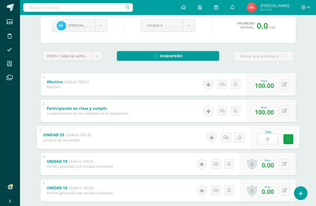
scroll to position [100, 0]
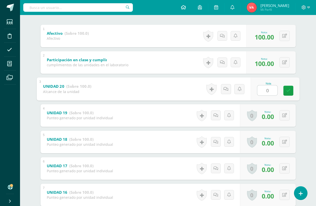
type input "0"
click at [286, 94] on link at bounding box center [288, 91] width 10 height 10
click at [283, 170] on icon at bounding box center [284, 168] width 5 height 4
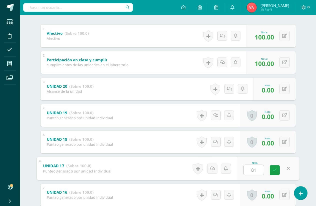
type input "8"
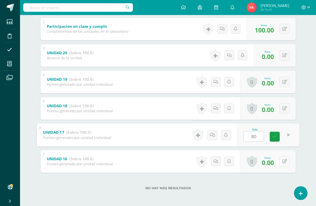
type input "80"
click at [284, 160] on icon at bounding box center [284, 161] width 5 height 4
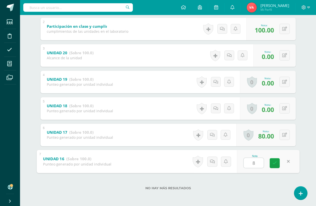
type input "80"
click at [272, 162] on icon at bounding box center [274, 163] width 5 height 4
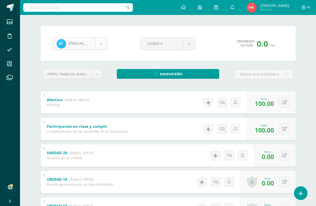
click at [100, 43] on body "Estudiantes Disciplina Asistencia Mis cursos Archivos Soporte Ayuda Reportar un…" at bounding box center [158, 136] width 316 height 340
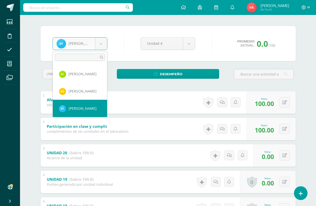
scroll to position [77, 0]
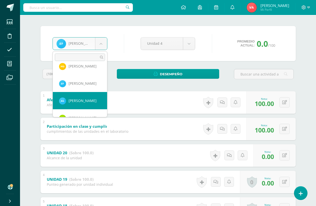
select select "2374"
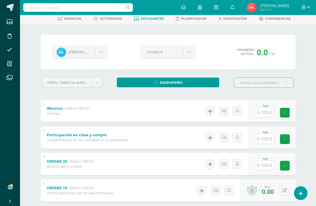
click at [265, 113] on input "text" at bounding box center [265, 113] width 20 height 10
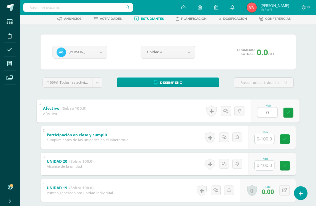
click at [264, 139] on input "text" at bounding box center [265, 139] width 20 height 10
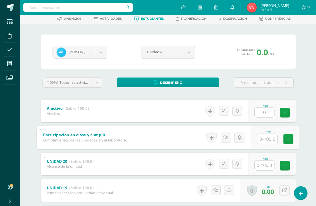
type input "0.00"
type input "100"
click at [284, 112] on icon at bounding box center [284, 111] width 5 height 4
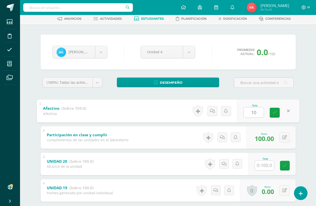
type input "10"
click at [263, 169] on input "text" at bounding box center [265, 166] width 20 height 10
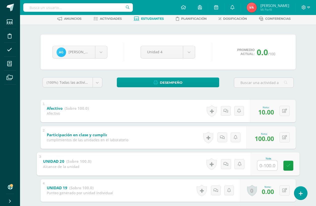
type input "0"
click at [291, 166] on link at bounding box center [288, 166] width 10 height 10
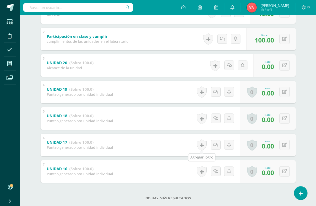
scroll to position [25, 0]
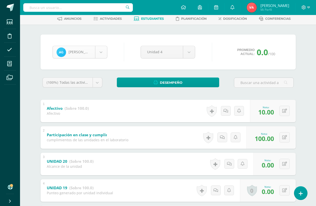
click at [101, 49] on body "Estudiantes Disciplina Asistencia Mis cursos Archivos Soporte Ayuda Reportar un…" at bounding box center [158, 145] width 316 height 340
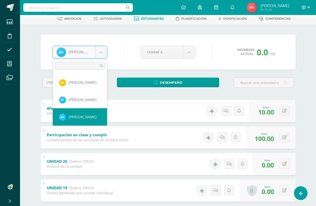
scroll to position [94, 0]
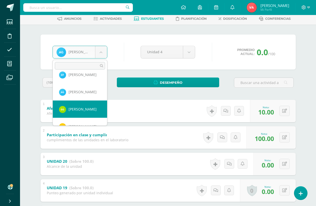
select select "2376"
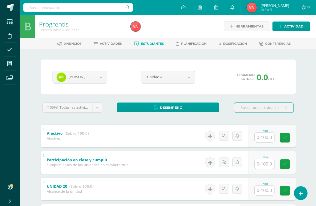
click at [264, 136] on input "text" at bounding box center [265, 138] width 20 height 10
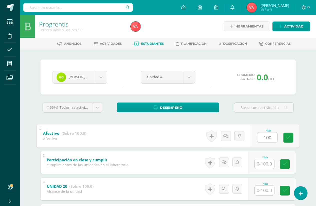
type input "100"
click at [264, 166] on input "text" at bounding box center [265, 164] width 20 height 10
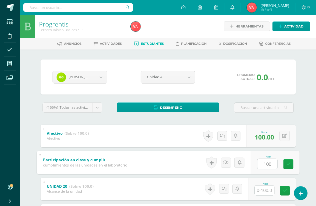
type input "100"
click at [262, 190] on input "text" at bounding box center [265, 191] width 20 height 10
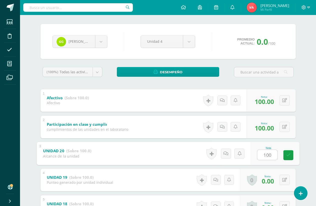
scroll to position [75, 0]
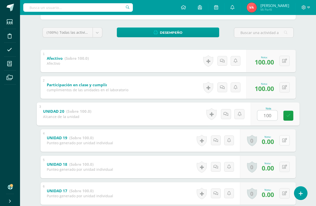
type input "100"
click at [283, 142] on icon at bounding box center [284, 140] width 5 height 4
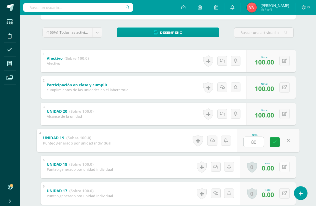
type input "80"
click at [284, 168] on icon at bounding box center [284, 167] width 5 height 4
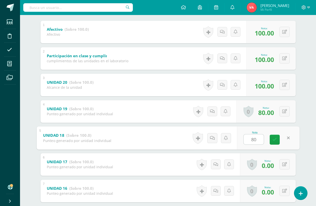
scroll to position [134, 0]
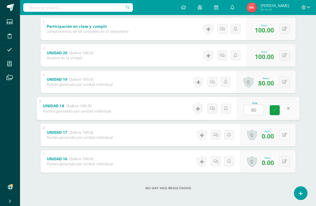
type input "80"
click at [284, 136] on icon at bounding box center [284, 135] width 5 height 4
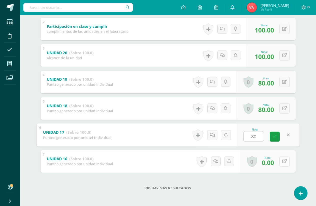
type input "80"
click at [284, 162] on button at bounding box center [284, 161] width 10 height 10
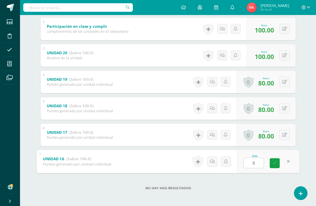
type input "80"
click at [274, 164] on icon at bounding box center [274, 163] width 5 height 4
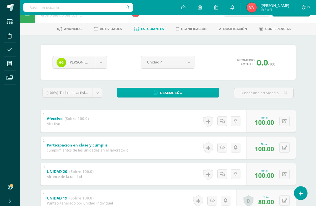
scroll to position [0, 0]
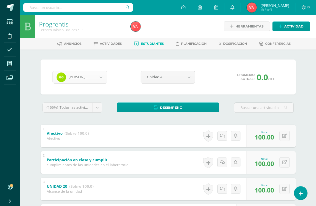
click at [104, 77] on body "Estudiantes Disciplina Asistencia Mis cursos Archivos Soporte Ayuda Reportar un…" at bounding box center [158, 170] width 316 height 340
click at [102, 76] on body "Estudiantes Disciplina Asistencia Mis cursos Archivos Soporte Ayuda Reportar un…" at bounding box center [158, 170] width 316 height 340
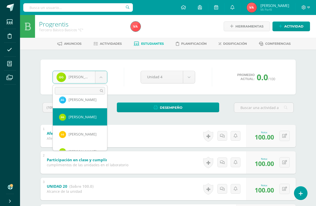
scroll to position [121, 0]
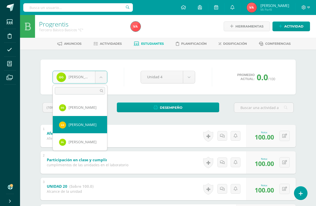
select select "2378"
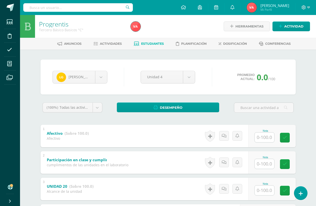
click at [262, 137] on input "text" at bounding box center [265, 138] width 20 height 10
type input "0"
click at [261, 165] on input "text" at bounding box center [265, 164] width 20 height 10
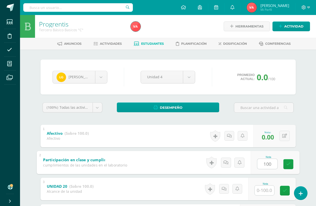
type input "100"
click at [262, 192] on input "text" at bounding box center [265, 191] width 20 height 10
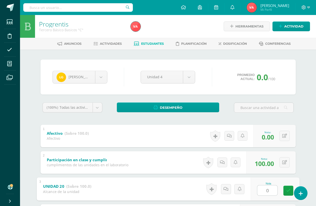
type input "0"
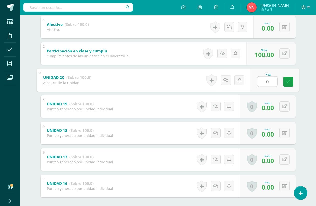
scroll to position [125, 0]
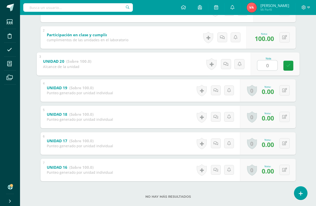
click at [308, 55] on div "Progrentis Tercero Básico Basicos "C" Herramientas Detalle de asistencias Activ…" at bounding box center [168, 52] width 296 height 325
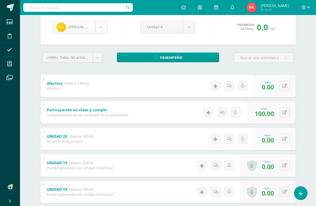
click at [100, 26] on body "Estudiantes Disciplina Asistencia Mis cursos Archivos Soporte Ayuda Reportar un…" at bounding box center [158, 120] width 316 height 340
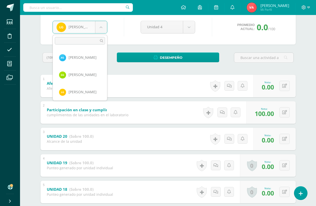
scroll to position [121, 0]
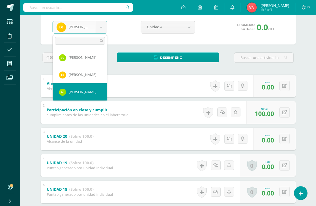
select select "2379"
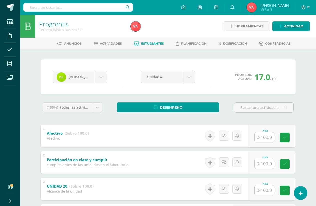
click at [262, 136] on input "text" at bounding box center [265, 138] width 20 height 10
type input "100"
click at [265, 165] on input "text" at bounding box center [265, 164] width 20 height 10
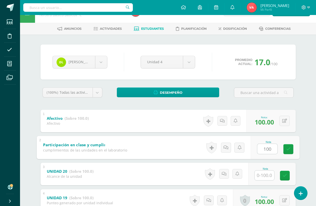
scroll to position [75, 0]
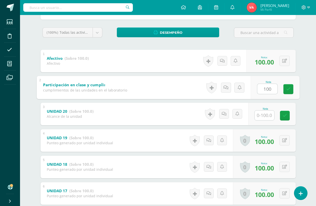
type input "100"
click at [265, 115] on input "text" at bounding box center [265, 116] width 20 height 10
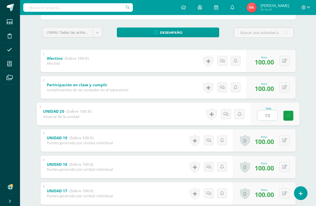
type input "100"
click at [287, 117] on icon at bounding box center [288, 116] width 5 height 4
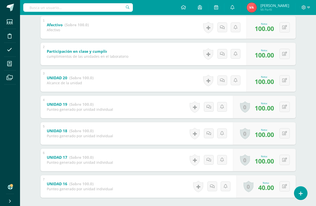
scroll to position [134, 0]
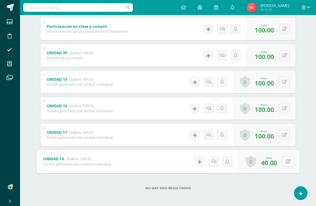
click at [283, 160] on button at bounding box center [288, 161] width 11 height 11
type input "80"
click at [276, 164] on icon at bounding box center [274, 163] width 5 height 4
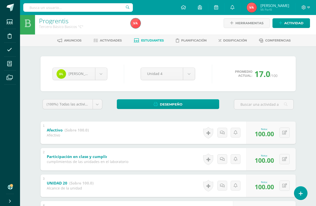
scroll to position [0, 0]
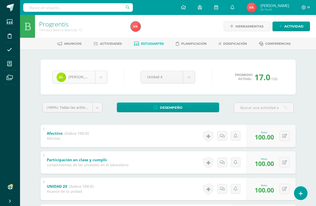
click at [102, 72] on body "Estudiantes Disciplina Asistencia Mis cursos Archivos Soporte Ayuda Reportar un…" at bounding box center [158, 170] width 316 height 340
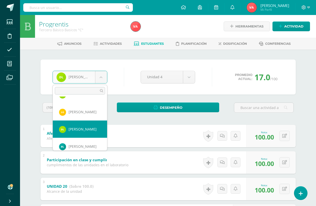
scroll to position [146, 0]
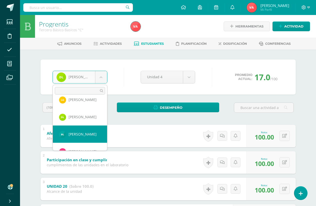
select select "2085"
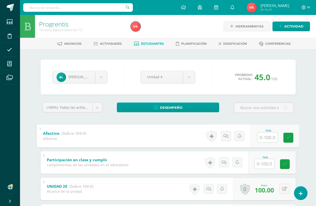
click at [269, 136] on input "text" at bounding box center [267, 137] width 20 height 10
type input "100"
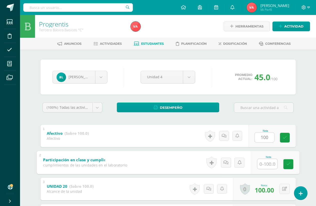
click at [267, 163] on input "text" at bounding box center [267, 164] width 20 height 10
type input "100"
click at [288, 166] on icon at bounding box center [288, 164] width 5 height 4
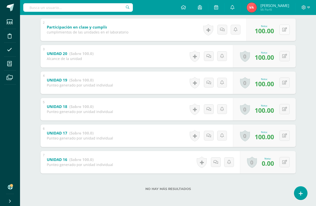
scroll to position [134, 0]
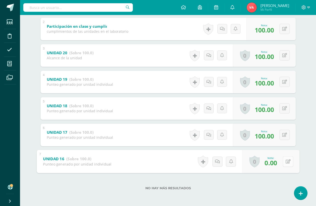
click at [283, 161] on button at bounding box center [288, 161] width 11 height 11
type input "80"
click at [276, 162] on icon at bounding box center [274, 163] width 5 height 4
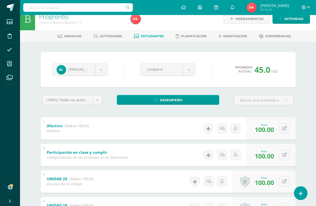
scroll to position [0, 0]
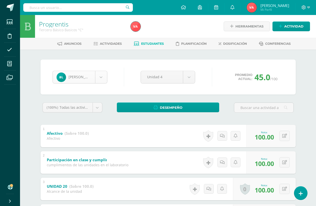
click at [100, 79] on body "Estudiantes Disciplina Asistencia Mis cursos Archivos Soporte Ayuda Reportar un…" at bounding box center [158, 170] width 316 height 340
click at [100, 78] on body "Estudiantes Disciplina Asistencia Mis cursos Archivos Soporte Ayuda Reportar un…" at bounding box center [158, 170] width 316 height 340
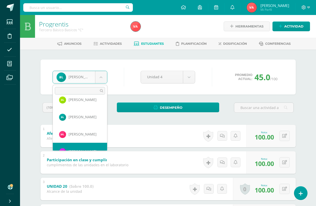
scroll to position [172, 0]
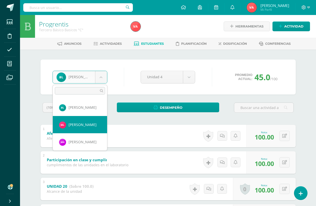
select select "2558"
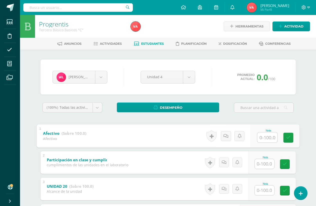
click at [267, 138] on input "text" at bounding box center [267, 137] width 20 height 10
type input "100"
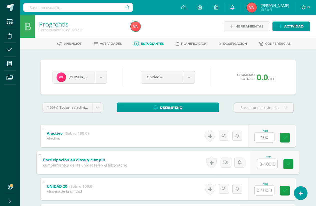
click at [264, 167] on input "text" at bounding box center [267, 164] width 20 height 10
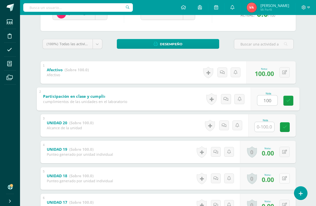
scroll to position [100, 0]
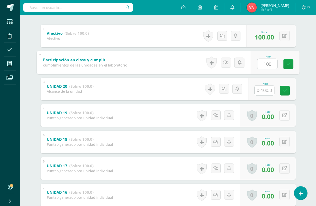
type input "100"
click at [284, 114] on icon at bounding box center [284, 115] width 5 height 4
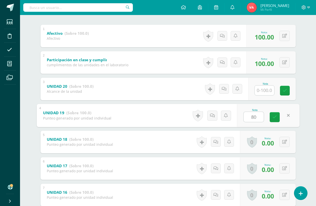
type input "80"
click at [264, 88] on input "text" at bounding box center [265, 91] width 20 height 10
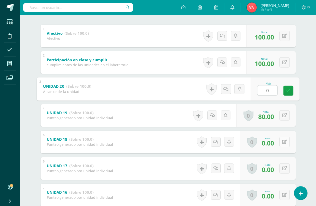
type input "0"
click at [285, 140] on icon at bounding box center [284, 142] width 5 height 4
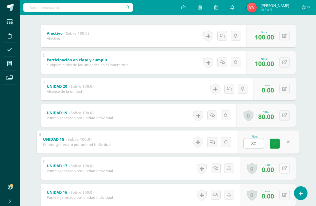
type input "80"
click at [282, 168] on button at bounding box center [284, 168] width 10 height 10
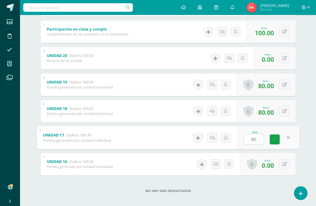
scroll to position [134, 0]
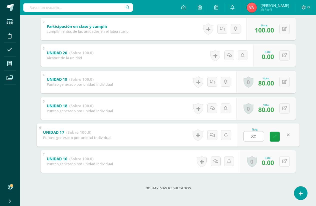
type input "80"
click at [284, 162] on icon at bounding box center [284, 161] width 5 height 4
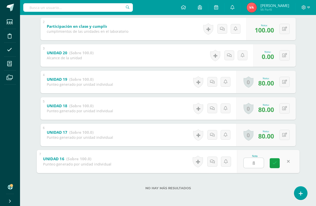
type input "80"
click at [274, 164] on icon at bounding box center [274, 163] width 5 height 4
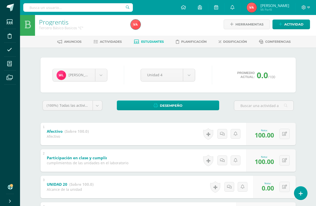
scroll to position [0, 0]
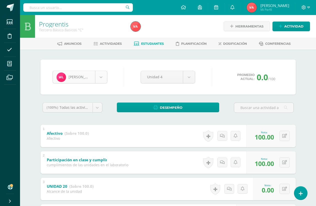
click at [101, 77] on body "Estudiantes Disciplina Asistencia Mis cursos Archivos Soporte Ayuda Reportar un…" at bounding box center [158, 170] width 316 height 340
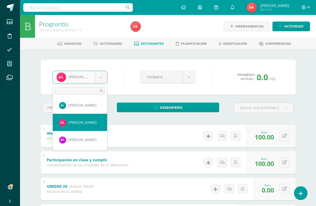
scroll to position [180, 0]
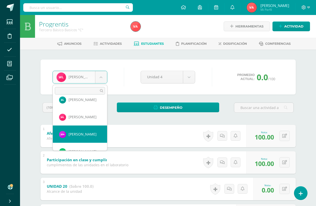
select select "2382"
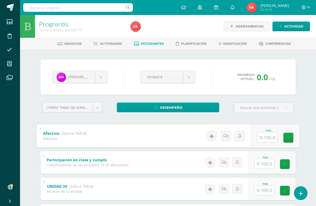
click at [263, 137] on input "text" at bounding box center [267, 137] width 20 height 10
type input "1"
type input "0"
click at [266, 164] on input "text" at bounding box center [265, 164] width 20 height 10
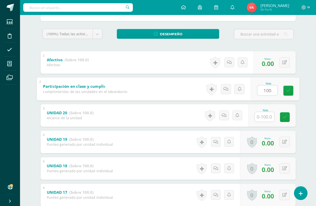
scroll to position [75, 0]
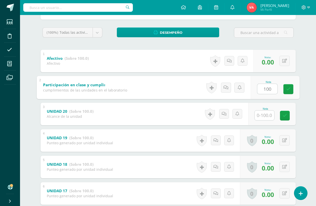
type input "100"
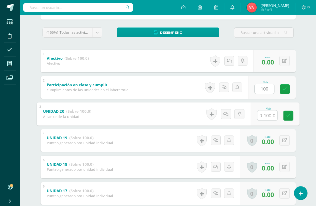
drag, startPoint x: 270, startPoint y: 117, endPoint x: 271, endPoint y: 113, distance: 4.8
click at [272, 113] on input "text" at bounding box center [267, 115] width 20 height 10
type input "0"
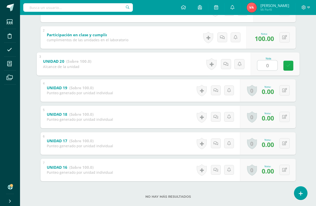
click at [288, 67] on icon at bounding box center [288, 66] width 5 height 4
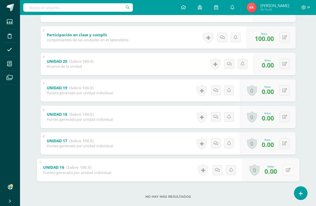
click at [286, 169] on icon at bounding box center [287, 170] width 5 height 4
click at [235, 197] on label "No hay más resultados" at bounding box center [168, 197] width 255 height 4
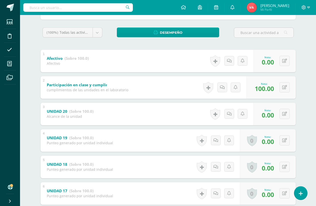
scroll to position [25, 0]
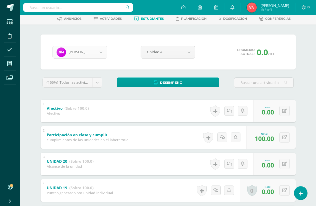
click at [99, 53] on body "Estudiantes Disciplina Asistencia Mis cursos Archivos Soporte Ayuda Reportar un…" at bounding box center [158, 145] width 316 height 340
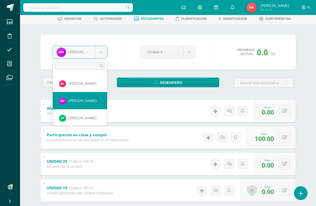
scroll to position [197, 0]
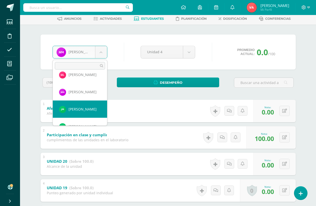
select select "2383"
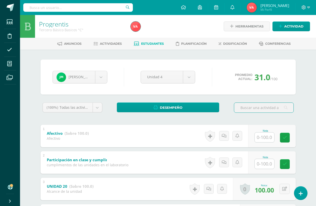
click at [266, 140] on input "text" at bounding box center [265, 138] width 20 height 10
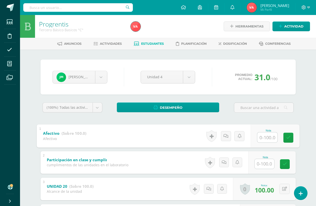
click at [266, 140] on input "text" at bounding box center [267, 137] width 20 height 10
type input "0"
click at [263, 163] on input "text" at bounding box center [265, 164] width 20 height 10
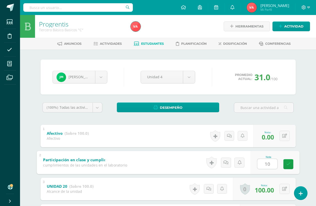
type input "100"
click at [291, 164] on link at bounding box center [288, 164] width 10 height 10
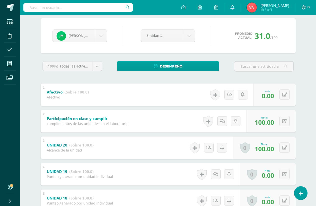
scroll to position [50, 0]
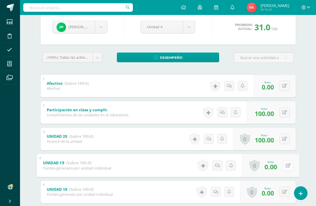
click at [285, 166] on icon at bounding box center [287, 165] width 5 height 4
click at [284, 166] on button at bounding box center [288, 165] width 11 height 11
type input "70"
click at [285, 191] on icon at bounding box center [284, 192] width 5 height 4
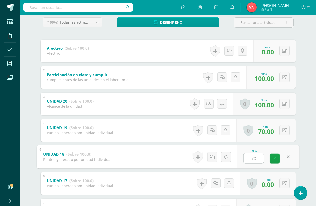
scroll to position [125, 0]
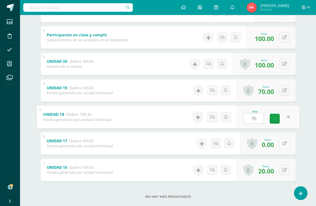
type input "70"
click at [283, 145] on icon at bounding box center [284, 143] width 5 height 4
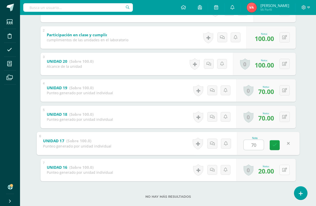
type input "70"
click at [285, 169] on icon at bounding box center [284, 170] width 5 height 4
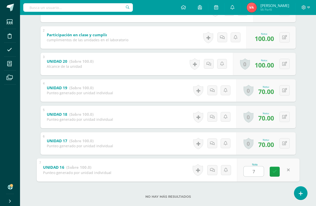
type input "70"
click at [275, 171] on icon at bounding box center [274, 172] width 5 height 4
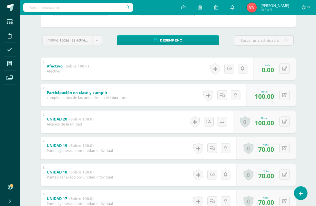
scroll to position [25, 0]
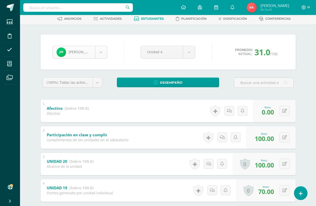
click at [101, 53] on body "Estudiantes Disciplina Asistencia Mis cursos Archivos Soporte Ayuda Reportar un…" at bounding box center [158, 145] width 316 height 340
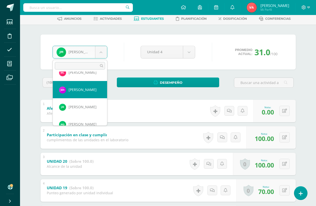
scroll to position [207, 0]
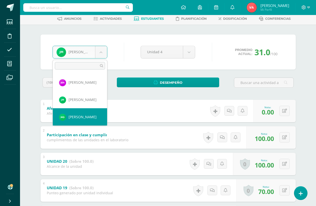
select select "2386"
click at [75, 122] on div "1 Afectivo (Sobre 100.0) Afectivo Nota 0.00 0 Logros Logros obtenidos 0.00" at bounding box center [168, 111] width 255 height 23
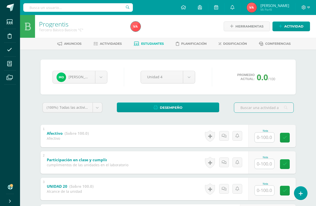
click at [263, 140] on input "text" at bounding box center [265, 138] width 20 height 10
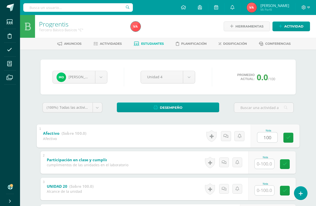
type input "100"
click at [265, 160] on input "text" at bounding box center [265, 164] width 20 height 10
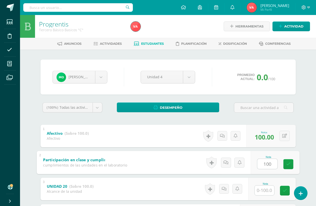
scroll to position [50, 0]
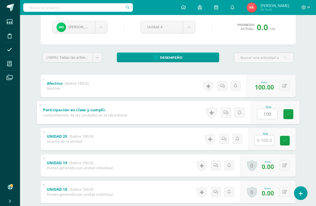
type input "100"
click at [264, 141] on input "text" at bounding box center [265, 141] width 20 height 10
click at [265, 141] on input "text" at bounding box center [265, 141] width 20 height 10
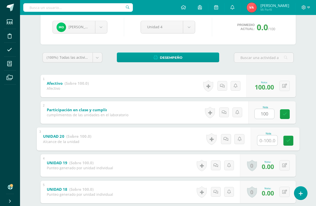
type input "0"
click at [287, 140] on icon at bounding box center [288, 141] width 5 height 4
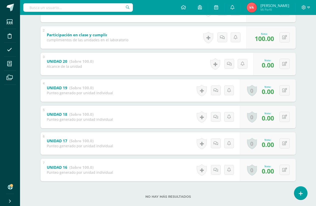
scroll to position [25, 0]
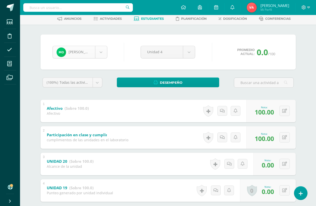
click at [102, 50] on body "Estudiantes Disciplina Asistencia Mis cursos Archivos Soporte Ayuda Reportar un…" at bounding box center [158, 145] width 316 height 340
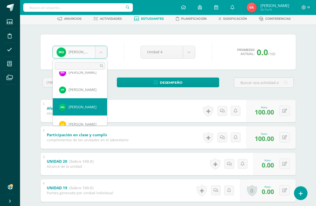
scroll to position [224, 0]
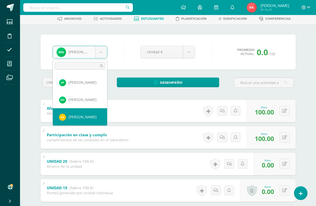
select select "2387"
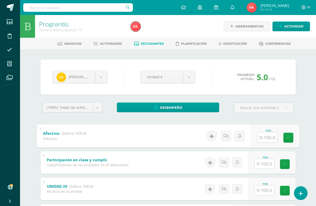
click at [263, 136] on input "text" at bounding box center [267, 137] width 20 height 10
type input "100"
click at [265, 165] on input "text" at bounding box center [265, 164] width 20 height 10
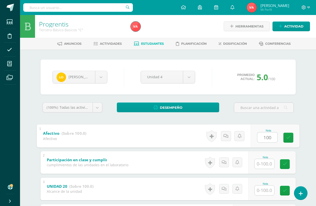
click at [265, 165] on input "text" at bounding box center [265, 164] width 20 height 10
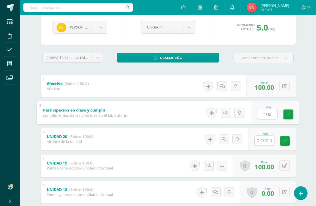
scroll to position [50, 0]
type input "100"
click at [263, 141] on input "text" at bounding box center [265, 141] width 20 height 10
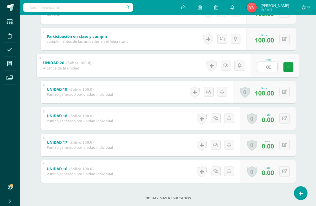
scroll to position [125, 0]
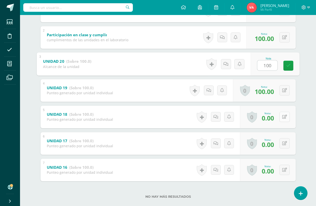
type input "100"
click at [283, 118] on button at bounding box center [284, 117] width 10 height 10
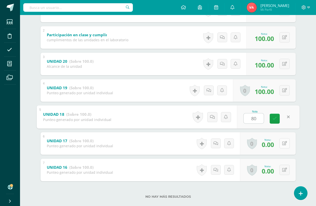
type input "80"
click at [284, 144] on icon at bounding box center [284, 143] width 5 height 4
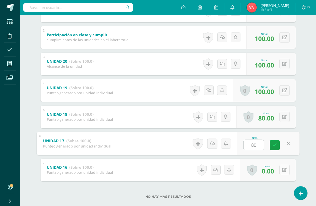
type input "80"
click at [284, 172] on button at bounding box center [284, 170] width 10 height 10
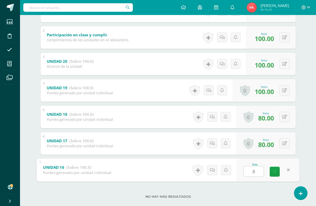
type input "80"
click at [276, 172] on icon at bounding box center [274, 172] width 5 height 4
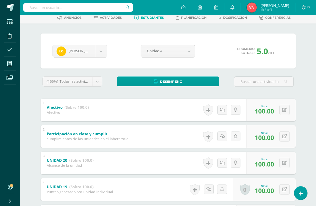
scroll to position [0, 0]
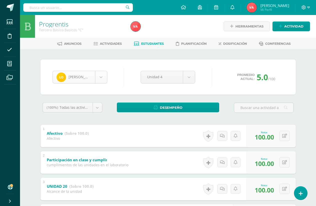
click at [100, 78] on body "Estudiantes Disciplina Asistencia Mis cursos Archivos Soporte Ayuda Reportar un…" at bounding box center [158, 170] width 316 height 340
click at [102, 76] on body "Estudiantes Disciplina Asistencia Mis cursos Archivos Soporte Ayuda Reportar un…" at bounding box center [158, 170] width 316 height 340
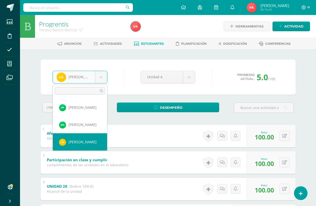
scroll to position [249, 0]
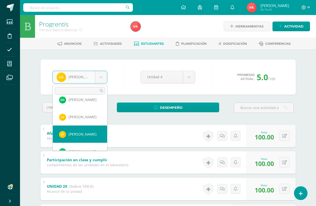
select select "2388"
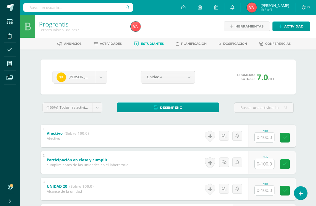
click at [264, 137] on input "text" at bounding box center [265, 138] width 20 height 10
type input "100"
click at [265, 167] on input "text" at bounding box center [265, 164] width 20 height 10
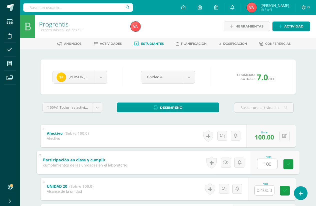
scroll to position [100, 0]
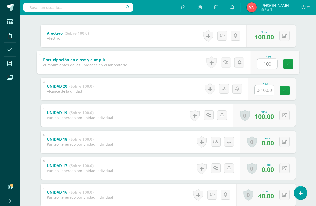
type input "100"
click at [257, 90] on input "text" at bounding box center [265, 91] width 20 height 10
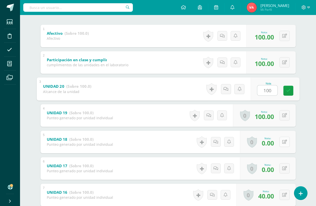
type input "100"
click at [284, 141] on icon at bounding box center [284, 142] width 5 height 4
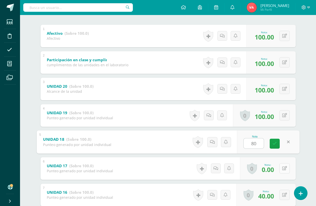
type input "80"
click at [286, 170] on icon at bounding box center [284, 168] width 5 height 4
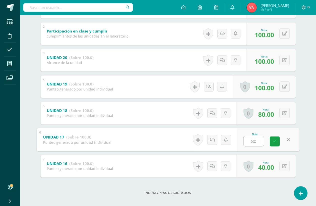
scroll to position [134, 0]
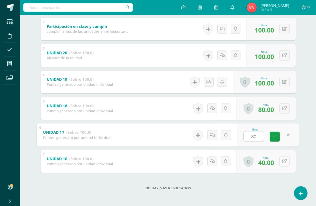
type input "80"
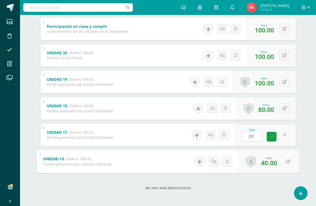
click at [285, 162] on icon at bounding box center [287, 161] width 5 height 4
type input "80"
click at [278, 160] on link at bounding box center [275, 163] width 10 height 10
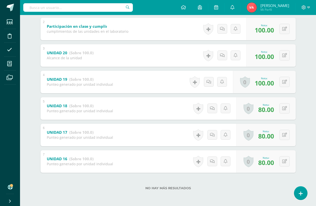
scroll to position [34, 0]
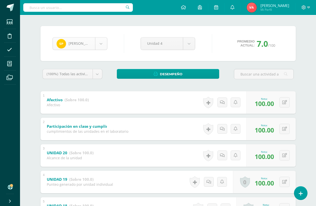
click at [103, 41] on body "Estudiantes Disciplina Asistencia Mis cursos Archivos Soporte Ayuda Reportar un…" at bounding box center [158, 136] width 316 height 340
click at [102, 42] on body "Estudiantes Disciplina Asistencia Mis cursos Archivos Soporte Ayuda Reportar un…" at bounding box center [158, 136] width 316 height 340
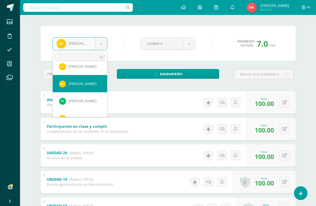
scroll to position [266, 0]
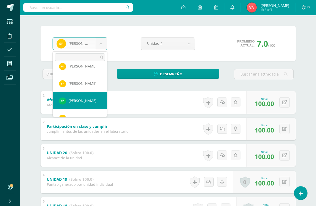
select select "2389"
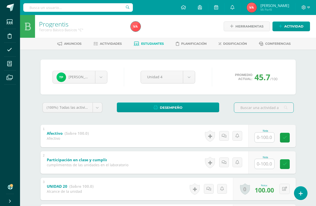
click at [270, 138] on input "text" at bounding box center [265, 138] width 20 height 10
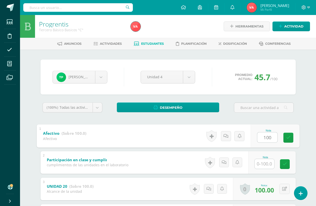
type input "100"
click at [265, 161] on input "text" at bounding box center [265, 164] width 20 height 10
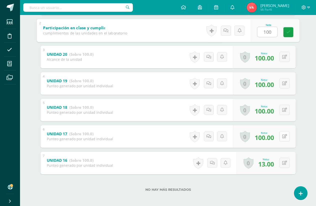
scroll to position [134, 0]
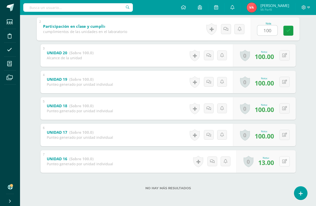
type input "100"
click at [285, 161] on icon at bounding box center [284, 161] width 5 height 4
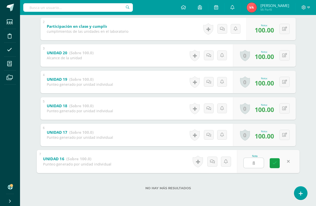
type input "80"
click at [272, 163] on link at bounding box center [275, 163] width 10 height 10
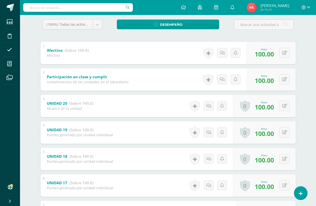
scroll to position [59, 0]
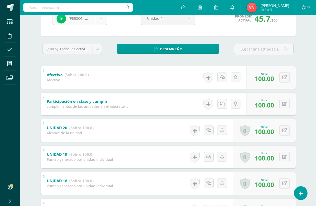
click at [103, 18] on body "Estudiantes Disciplina Asistencia Mis cursos Archivos Soporte Ayuda Reportar un…" at bounding box center [158, 111] width 316 height 340
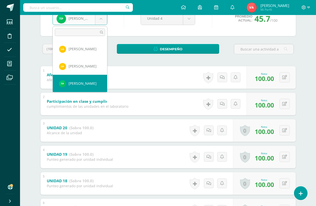
scroll to position [284, 0]
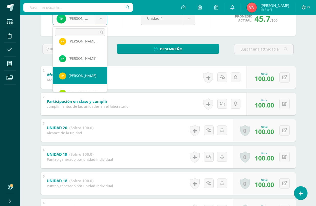
select select "2390"
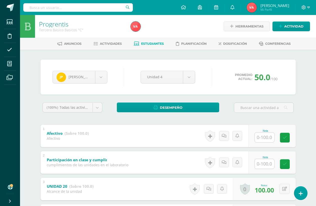
click at [263, 137] on input "text" at bounding box center [265, 138] width 20 height 10
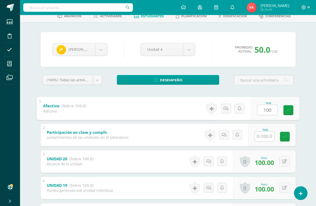
scroll to position [50, 0]
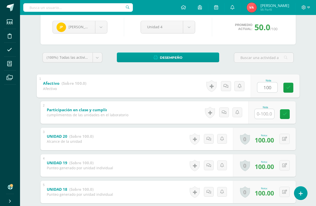
type input "100"
click at [263, 115] on input "text" at bounding box center [265, 114] width 20 height 10
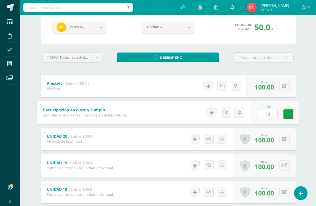
type input "100"
click at [286, 117] on link at bounding box center [288, 114] width 10 height 10
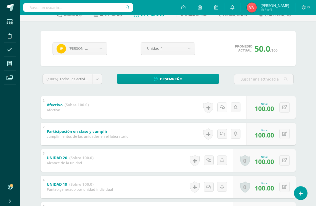
scroll to position [25, 0]
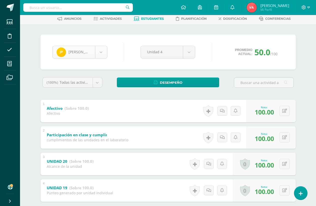
click at [100, 53] on body "Estudiantes Disciplina Asistencia Mis cursos Archivos Soporte Ayuda Reportar un…" at bounding box center [158, 145] width 316 height 340
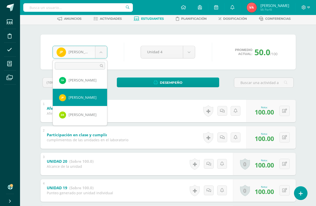
scroll to position [301, 0]
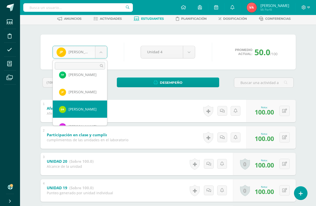
select select "2554"
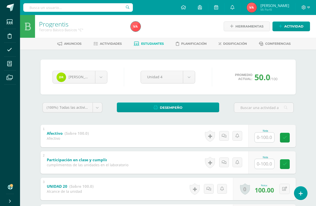
click at [268, 136] on input "text" at bounding box center [265, 138] width 20 height 10
type input "100"
click at [262, 162] on input "text" at bounding box center [267, 164] width 20 height 10
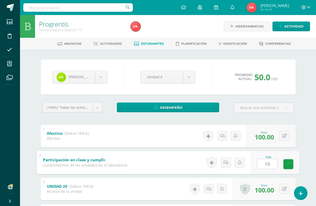
type input "100"
click at [289, 163] on icon at bounding box center [288, 164] width 5 height 4
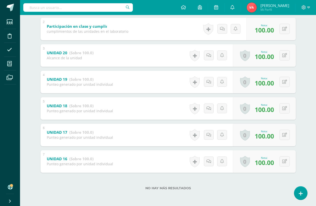
scroll to position [9, 0]
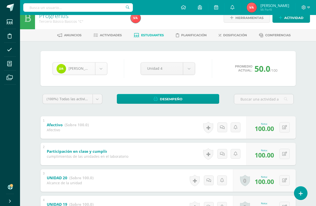
click at [101, 67] on body "Estudiantes Disciplina Asistencia Mis cursos Archivos Soporte Ayuda Reportar un…" at bounding box center [158, 161] width 316 height 340
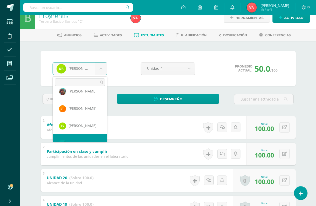
scroll to position [414, 0]
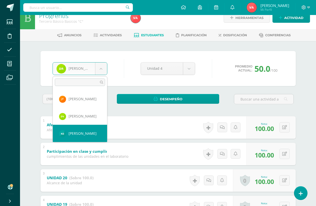
select select "2556"
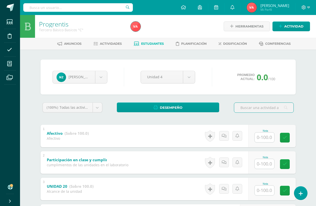
click at [265, 138] on input "text" at bounding box center [265, 138] width 20 height 10
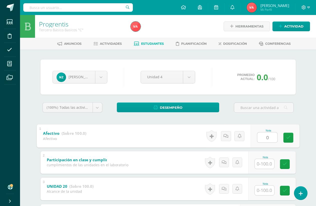
type input "0"
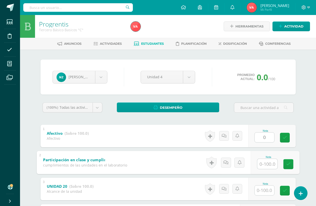
click at [269, 160] on input "text" at bounding box center [267, 164] width 20 height 10
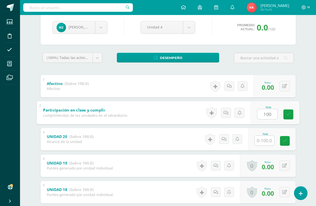
scroll to position [50, 0]
type input "100"
click at [265, 140] on input "text" at bounding box center [265, 141] width 20 height 10
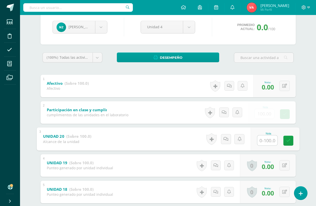
type input "0"
click at [289, 140] on icon at bounding box center [288, 141] width 5 height 4
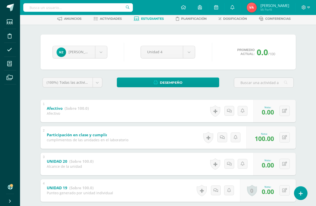
scroll to position [0, 0]
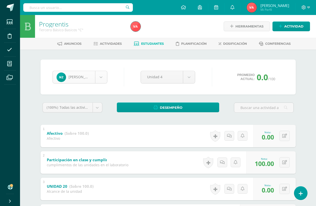
click at [101, 76] on body "Estudiantes Disciplina Asistencia Mis cursos Archivos Soporte Ayuda Reportar un…" at bounding box center [158, 170] width 316 height 340
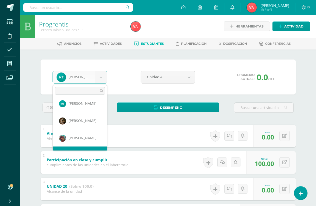
scroll to position [366, 0]
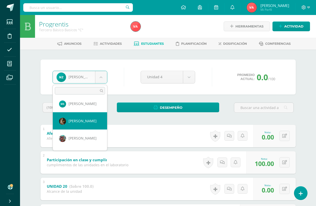
select select "1028"
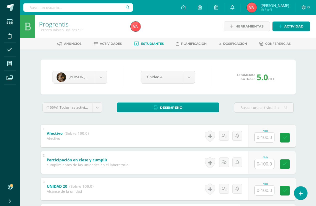
click at [266, 137] on input "text" at bounding box center [265, 138] width 20 height 10
click at [266, 137] on input "text" at bounding box center [267, 137] width 20 height 10
type input "100"
click at [263, 164] on input "text" at bounding box center [265, 164] width 20 height 10
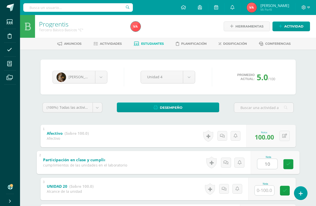
type input "100"
click at [290, 166] on link at bounding box center [288, 164] width 10 height 10
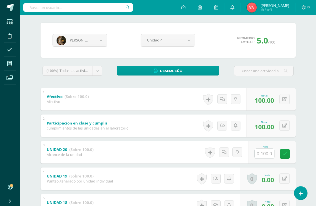
scroll to position [50, 0]
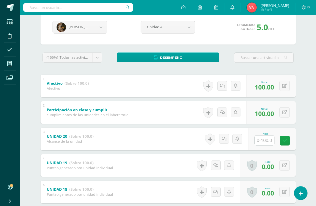
click at [265, 140] on input "text" at bounding box center [265, 141] width 20 height 10
type input "0"
click at [289, 141] on icon at bounding box center [288, 141] width 5 height 4
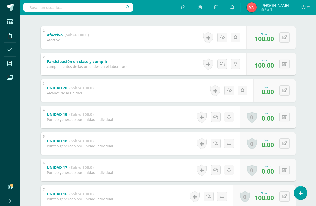
scroll to position [100, 0]
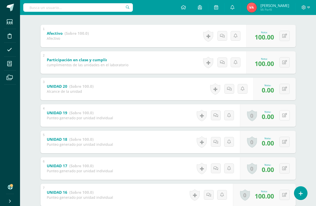
click at [283, 118] on icon at bounding box center [284, 115] width 5 height 4
click at [283, 117] on icon at bounding box center [284, 115] width 5 height 4
click at [283, 143] on icon at bounding box center [284, 142] width 5 height 4
click at [283, 143] on button at bounding box center [284, 142] width 10 height 10
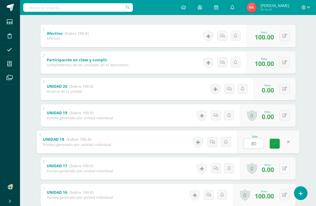
type input "80"
click at [285, 168] on icon at bounding box center [284, 168] width 5 height 4
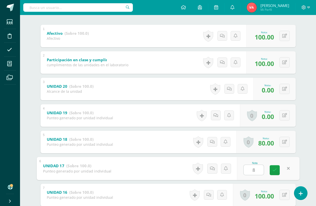
type input "80"
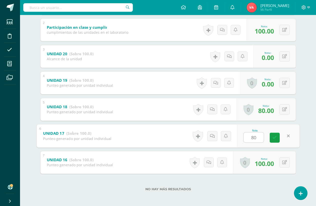
scroll to position [134, 0]
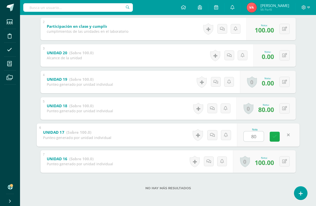
click at [275, 138] on icon at bounding box center [274, 137] width 5 height 4
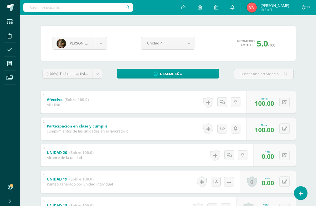
scroll to position [34, 0]
click at [103, 45] on body "Estudiantes Disciplina Asistencia Mis cursos Archivos Soporte Ayuda Reportar un…" at bounding box center [158, 136] width 316 height 340
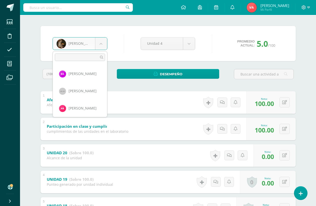
scroll to position [345, 0]
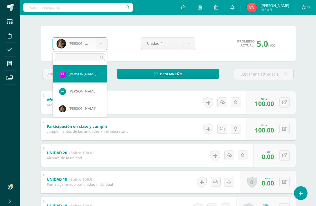
select select "2391"
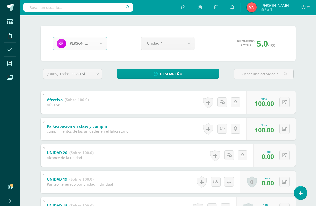
click at [82, 74] on body "Estudiantes Disciplina Asistencia Mis cursos Archivos Soporte Ayuda Reportar un…" at bounding box center [158, 136] width 316 height 340
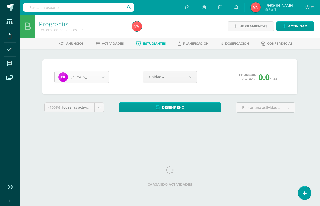
click at [103, 77] on body "Estudiantes Disciplina Asistencia Mis cursos Archivos Soporte Ayuda Reportar un…" at bounding box center [160, 67] width 320 height 135
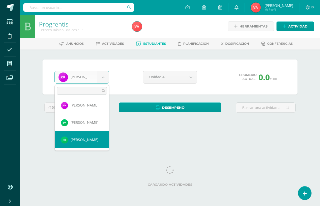
scroll to position [209, 0]
click at [133, 135] on html "Estudiantes Disciplina Asistencia Mis cursos Archivos Soporte Ayuda Reportar un…" at bounding box center [160, 67] width 320 height 135
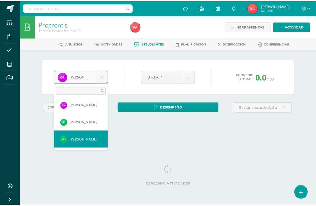
scroll to position [0, 0]
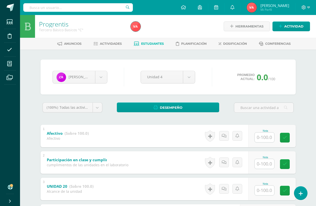
click at [260, 136] on input "text" at bounding box center [265, 138] width 20 height 10
click at [260, 136] on input "text" at bounding box center [267, 137] width 20 height 10
type input "0"
click at [265, 165] on input "text" at bounding box center [267, 164] width 20 height 10
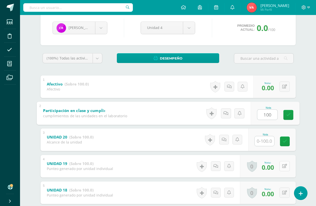
scroll to position [50, 0]
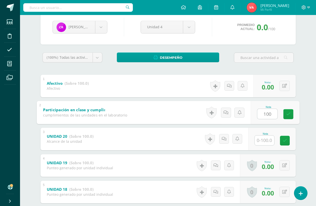
type input "100"
click at [269, 140] on input "text" at bounding box center [265, 141] width 20 height 10
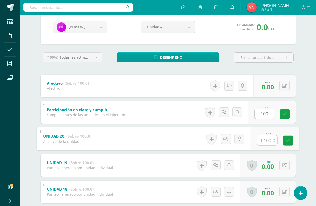
type input "0"
click at [290, 141] on icon at bounding box center [288, 141] width 5 height 4
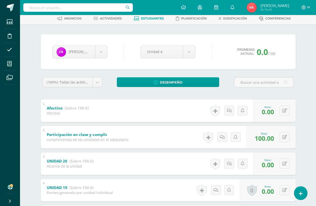
scroll to position [0, 0]
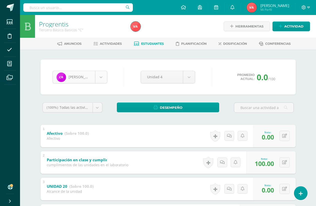
click at [101, 77] on body "Estudiantes Disciplina Asistencia Mis cursos Archivos Soporte Ayuda Reportar un…" at bounding box center [158, 170] width 316 height 340
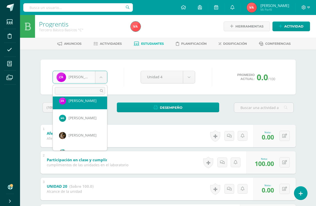
scroll to position [360, 0]
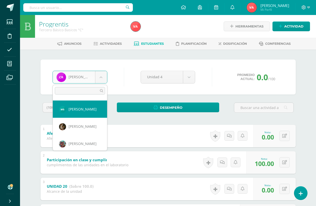
select select "2393"
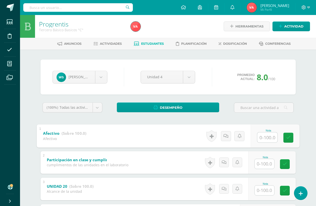
click at [265, 139] on input "text" at bounding box center [267, 137] width 20 height 10
type input "100"
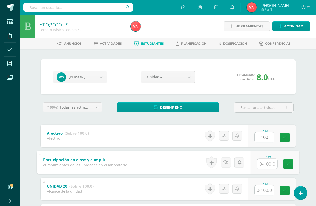
click at [259, 168] on input "text" at bounding box center [267, 164] width 20 height 10
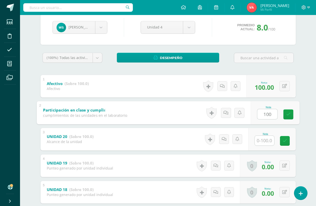
scroll to position [50, 0]
type input "100"
click at [263, 142] on input "text" at bounding box center [265, 141] width 20 height 10
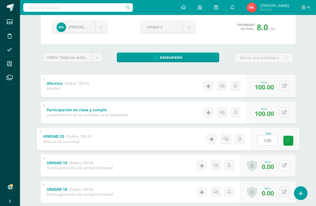
type input "100"
click at [284, 167] on icon at bounding box center [284, 165] width 5 height 4
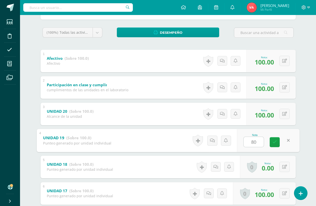
scroll to position [100, 0]
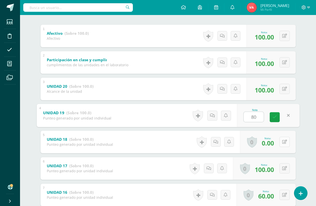
type input "80"
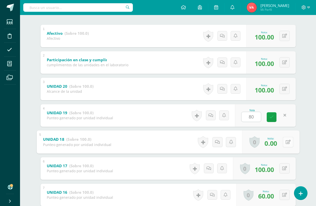
click at [285, 143] on icon at bounding box center [287, 142] width 5 height 4
type input "80"
click at [273, 143] on icon at bounding box center [274, 144] width 5 height 4
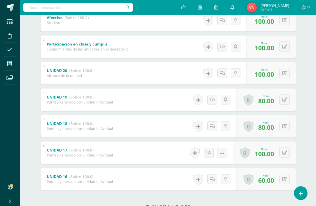
scroll to position [134, 0]
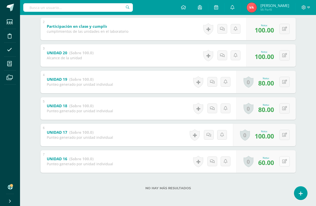
click at [285, 162] on icon at bounding box center [284, 161] width 5 height 4
type input "80"
click at [273, 164] on icon at bounding box center [274, 163] width 5 height 4
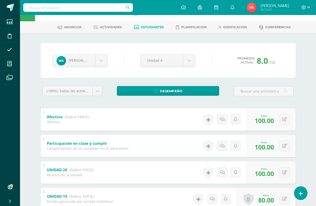
scroll to position [0, 0]
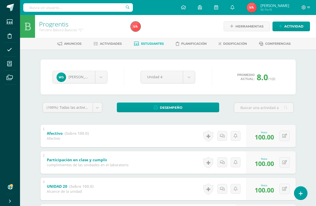
click at [151, 43] on span "Estudiantes" at bounding box center [152, 44] width 23 height 4
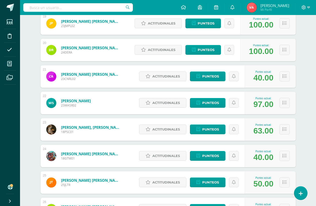
scroll to position [573, 0]
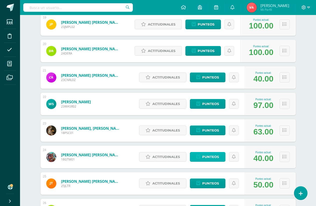
click at [211, 156] on span "Punteos" at bounding box center [210, 156] width 17 height 9
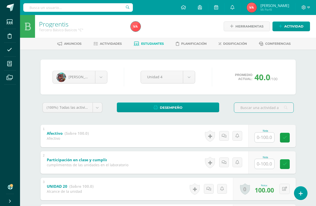
click at [265, 138] on input "text" at bounding box center [265, 138] width 20 height 10
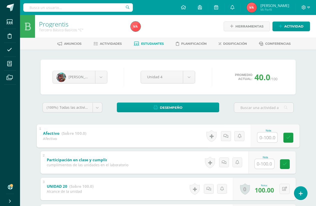
drag, startPoint x: 265, startPoint y: 138, endPoint x: 267, endPoint y: 143, distance: 6.2
click at [265, 138] on input "text" at bounding box center [267, 137] width 20 height 10
type input "100"
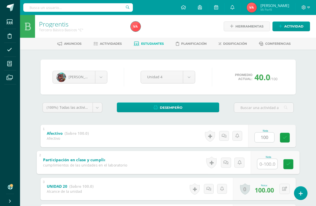
click at [263, 164] on input "text" at bounding box center [267, 164] width 20 height 10
type input "100"
click at [288, 164] on icon at bounding box center [288, 164] width 5 height 4
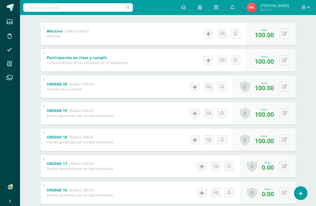
scroll to position [125, 0]
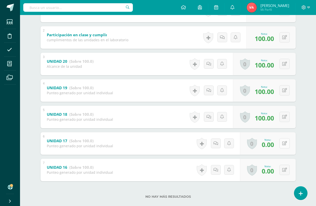
click at [283, 143] on button at bounding box center [284, 143] width 10 height 10
type input "80"
click at [272, 145] on link at bounding box center [275, 145] width 10 height 10
click at [285, 170] on icon at bounding box center [284, 170] width 5 height 4
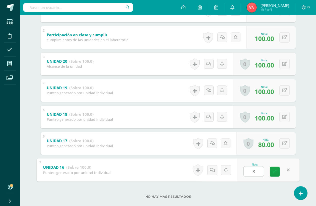
type input "80"
click at [274, 172] on icon at bounding box center [274, 172] width 5 height 4
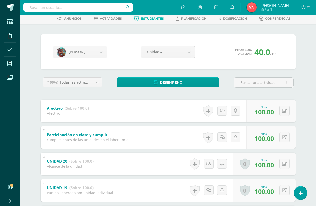
scroll to position [0, 0]
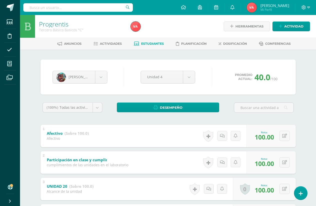
click at [148, 43] on span "Estudiantes" at bounding box center [152, 44] width 23 height 4
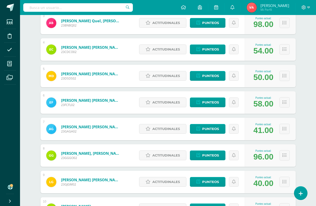
scroll to position [175, 0]
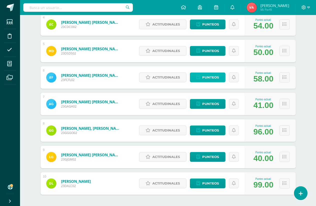
click at [212, 77] on span "Punteos" at bounding box center [210, 77] width 17 height 9
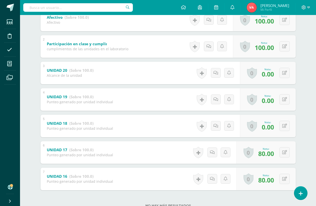
scroll to position [125, 0]
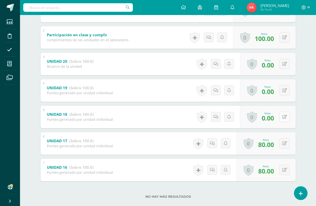
click at [284, 116] on icon at bounding box center [284, 117] width 5 height 4
type input "40"
click at [276, 119] on icon at bounding box center [274, 119] width 5 height 4
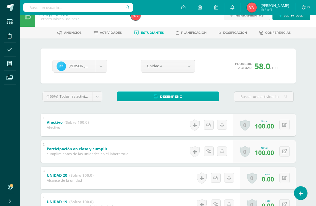
scroll to position [0, 0]
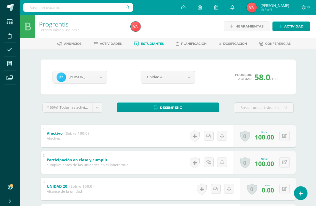
click at [153, 42] on span "Estudiantes" at bounding box center [152, 44] width 23 height 4
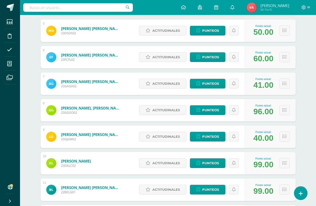
scroll to position [120, 0]
